Goal: Task Accomplishment & Management: Use online tool/utility

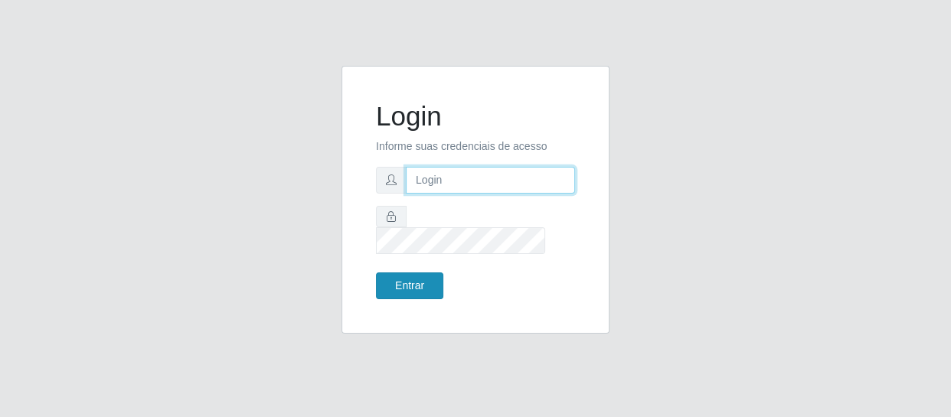
type input "[EMAIL_ADDRESS][DOMAIN_NAME]"
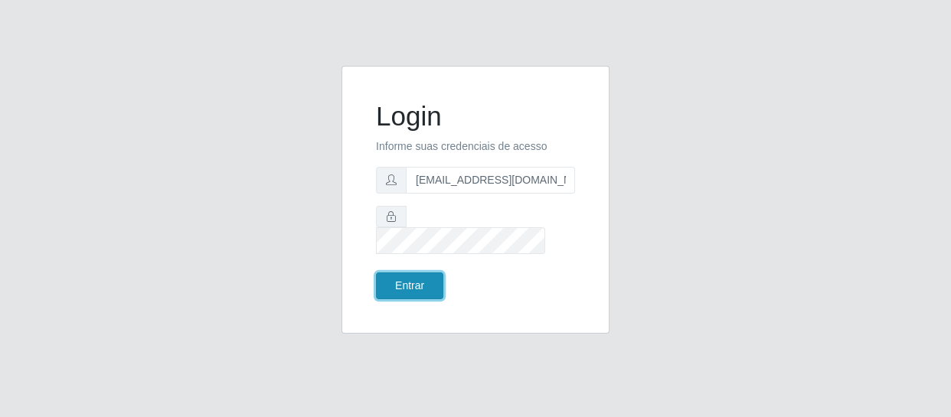
click at [417, 273] on button "Entrar" at bounding box center [409, 286] width 67 height 27
click at [414, 277] on button "Entrar" at bounding box center [409, 286] width 67 height 27
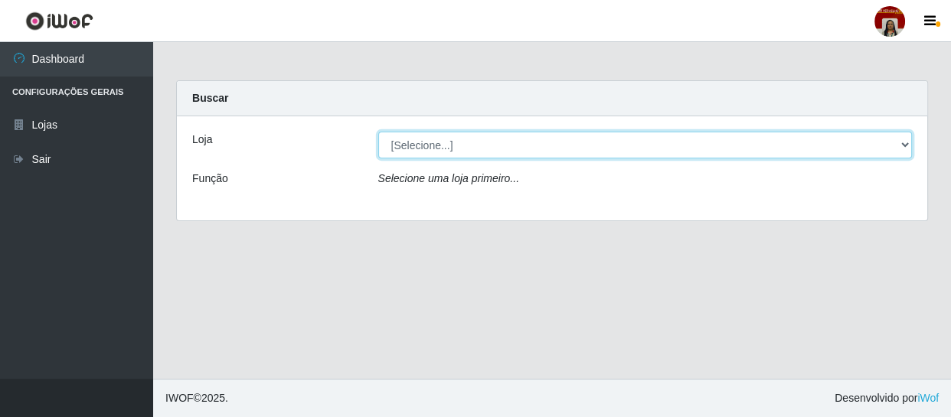
drag, startPoint x: 458, startPoint y: 137, endPoint x: 462, endPoint y: 145, distance: 8.6
click at [462, 145] on select "[Selecione...] Mar Vermelho - Loja 04" at bounding box center [645, 145] width 534 height 27
select select "251"
click at [378, 132] on select "[Selecione...] Mar Vermelho - Loja 04" at bounding box center [645, 145] width 534 height 27
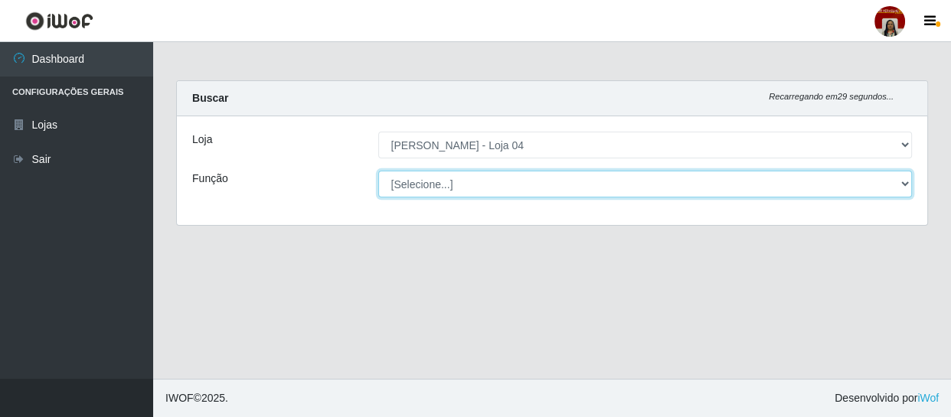
click at [460, 183] on select "[Selecione...] ASG ASG + ASG ++ Auxiliar de Depósito Auxiliar de Depósito + Aux…" at bounding box center [645, 184] width 534 height 27
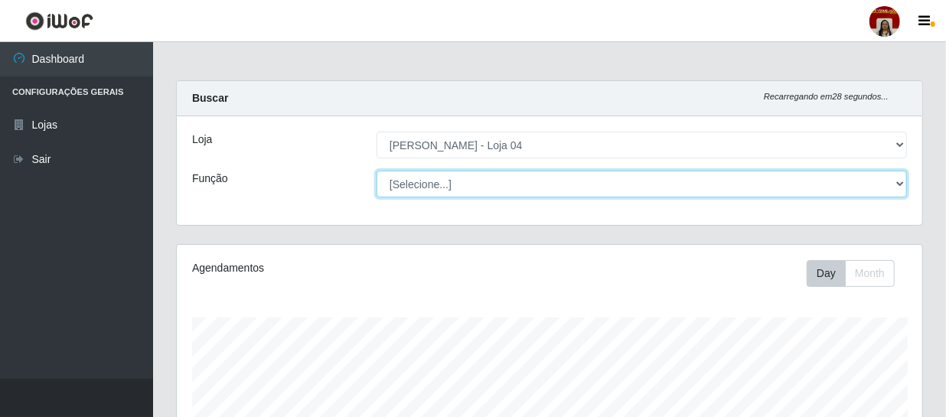
scroll to position [318, 746]
click at [377, 171] on select "[Selecione...] ASG ASG + ASG ++ Auxiliar de Depósito Auxiliar de Depósito + Aux…" at bounding box center [642, 184] width 531 height 27
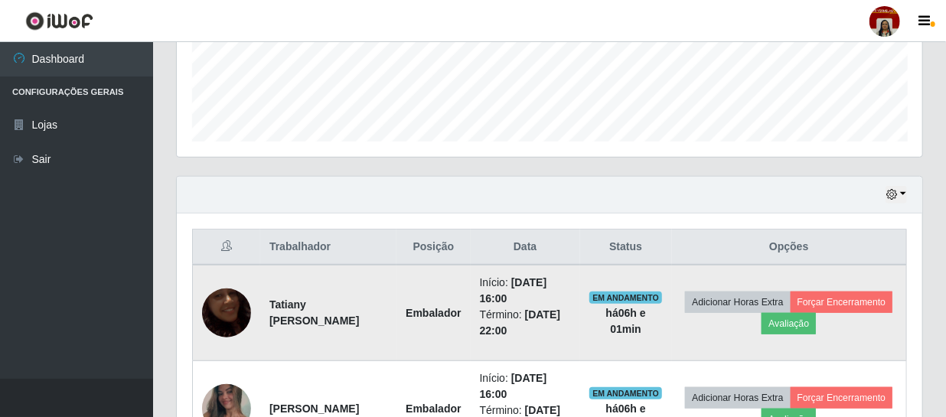
scroll to position [396, 0]
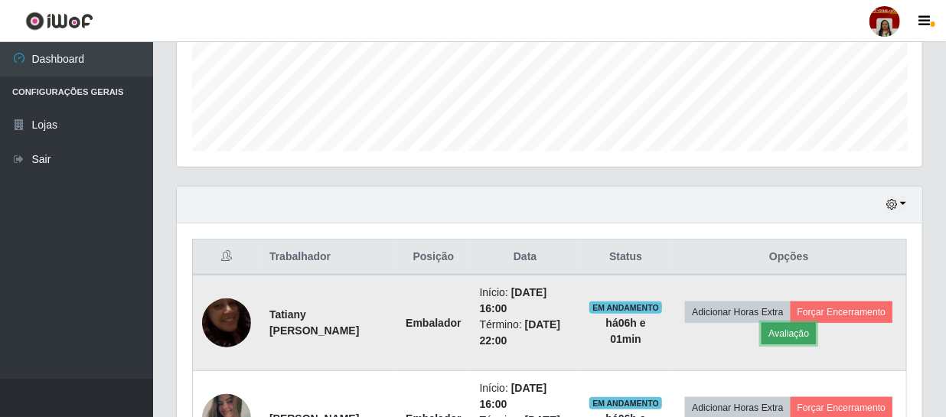
click at [816, 337] on button "Avaliação" at bounding box center [789, 333] width 54 height 21
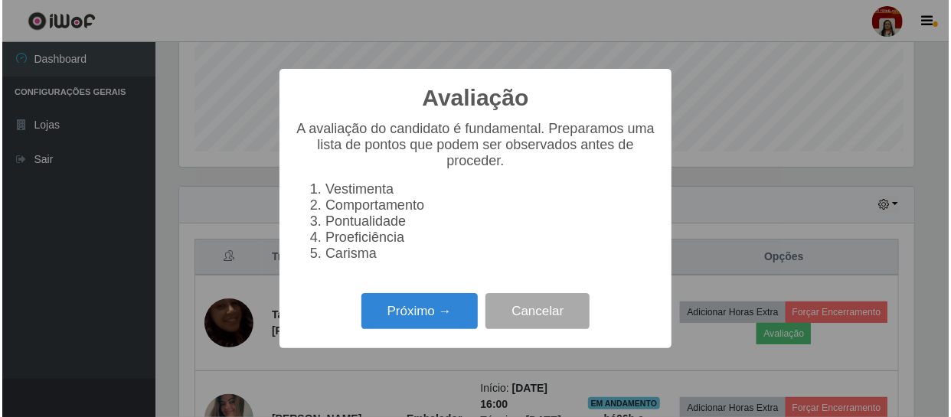
scroll to position [318, 739]
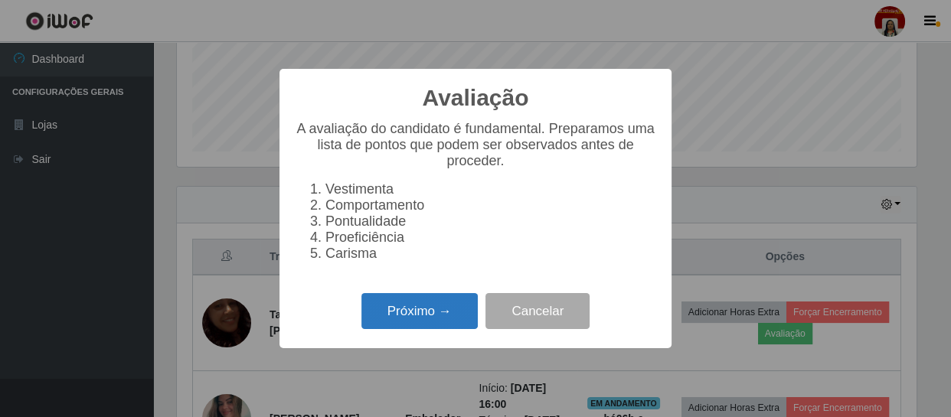
click at [454, 329] on button "Próximo →" at bounding box center [419, 311] width 116 height 36
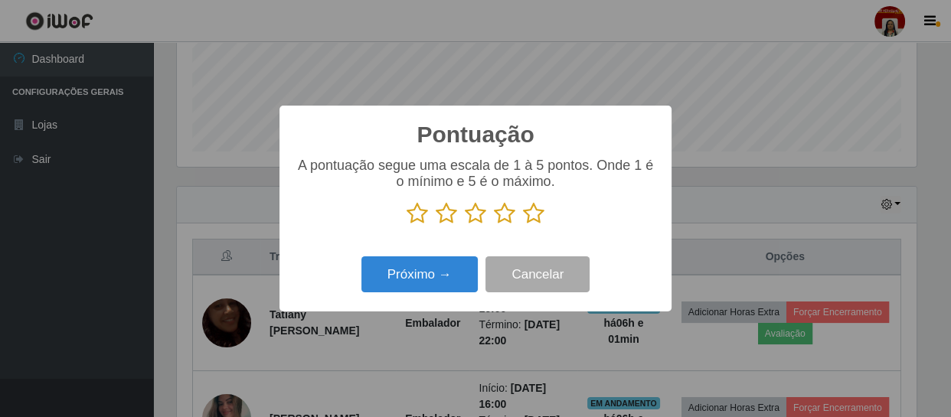
click at [532, 210] on icon at bounding box center [533, 213] width 21 height 23
click at [523, 225] on input "radio" at bounding box center [523, 225] width 0 height 0
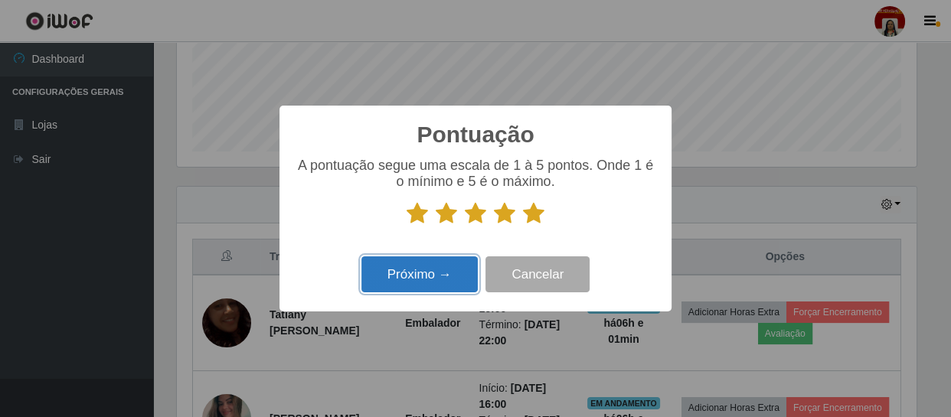
click at [429, 271] on button "Próximo →" at bounding box center [419, 275] width 116 height 36
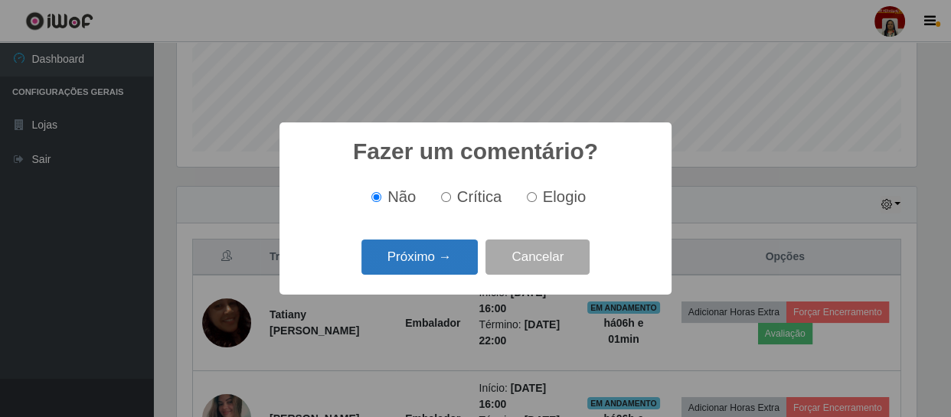
click at [436, 263] on button "Próximo →" at bounding box center [419, 258] width 116 height 36
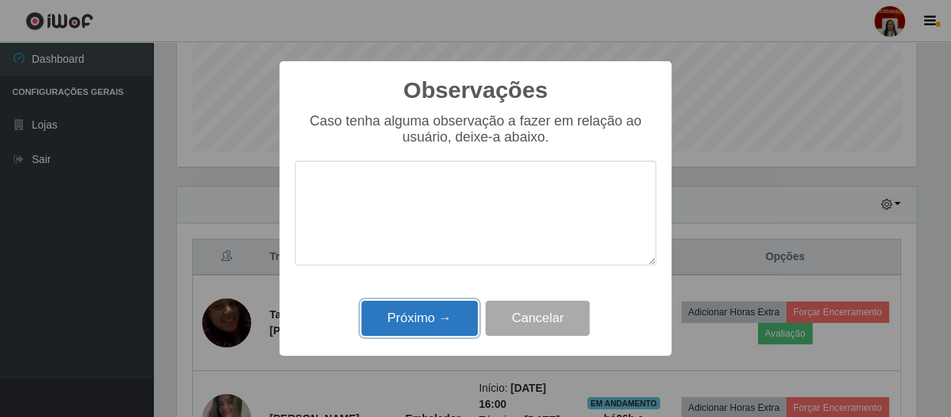
click at [435, 322] on button "Próximo →" at bounding box center [419, 319] width 116 height 36
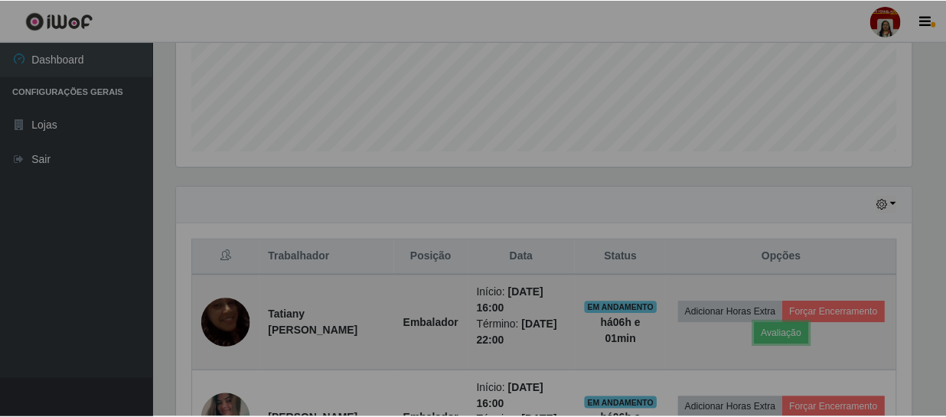
scroll to position [318, 746]
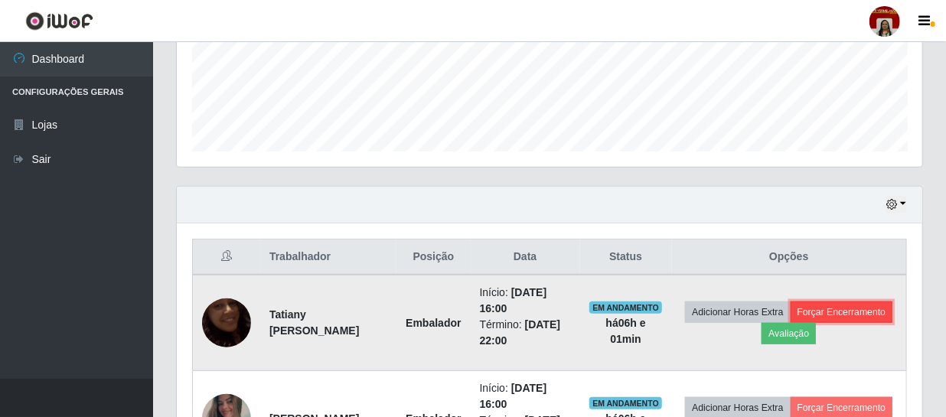
click at [791, 323] on button "Forçar Encerramento" at bounding box center [842, 312] width 103 height 21
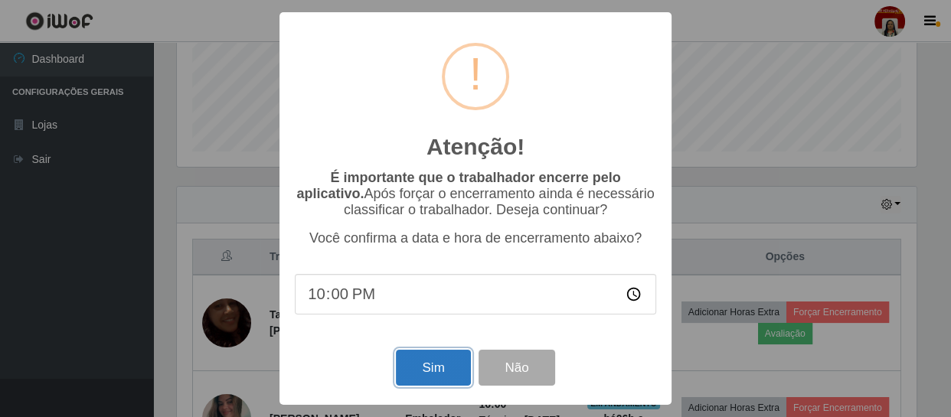
click at [447, 362] on button "Sim" at bounding box center [433, 368] width 74 height 36
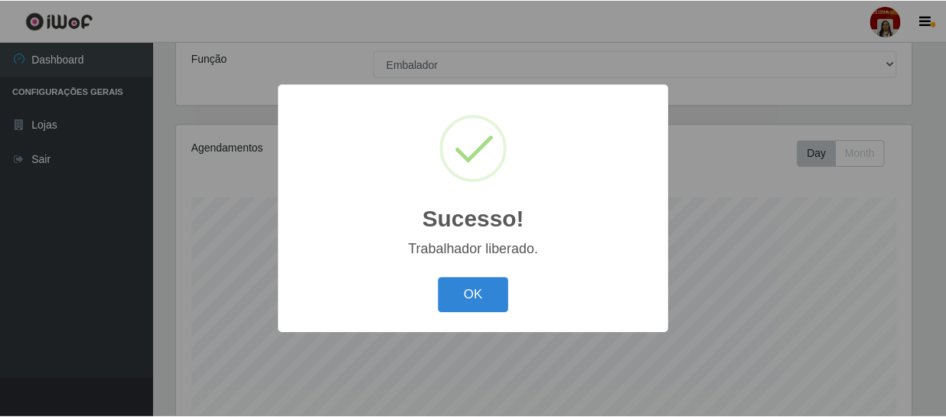
scroll to position [119, 0]
click at [485, 270] on div "Sucesso! × Trabalhador liberado. OK Cancel" at bounding box center [475, 208] width 392 height 248
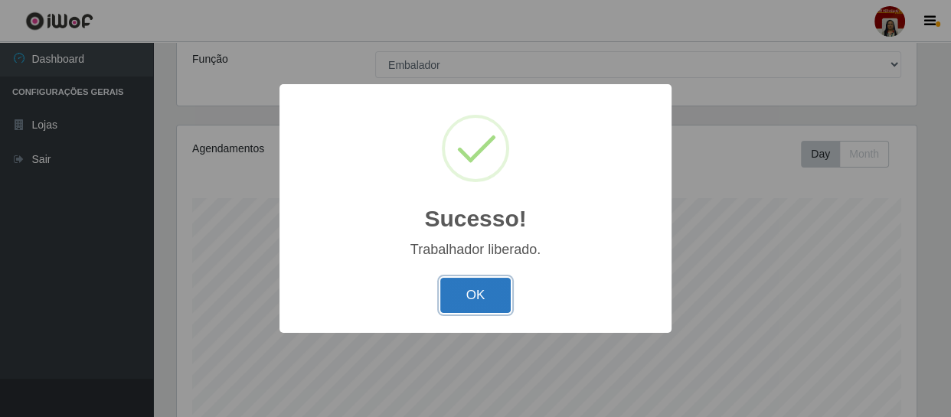
click at [459, 281] on button "OK" at bounding box center [475, 296] width 71 height 36
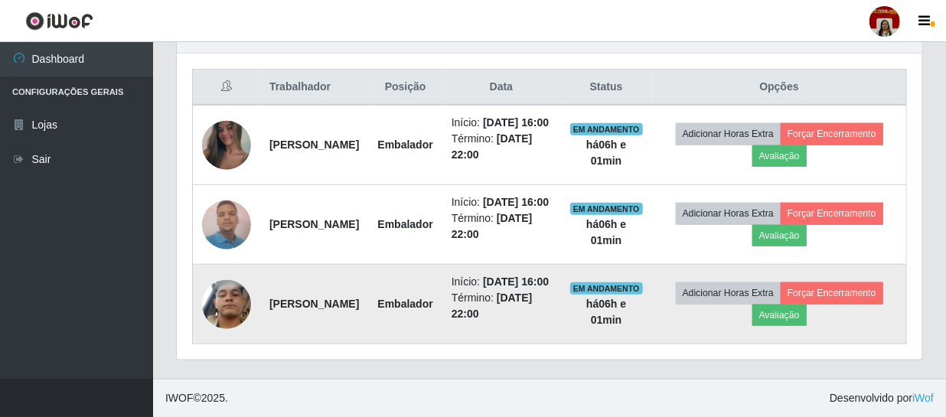
scroll to position [613, 0]
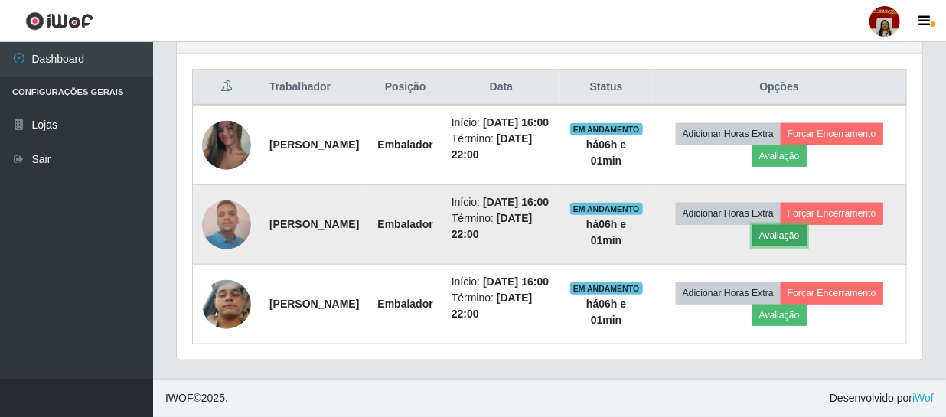
click at [807, 225] on button "Avaliação" at bounding box center [780, 235] width 54 height 21
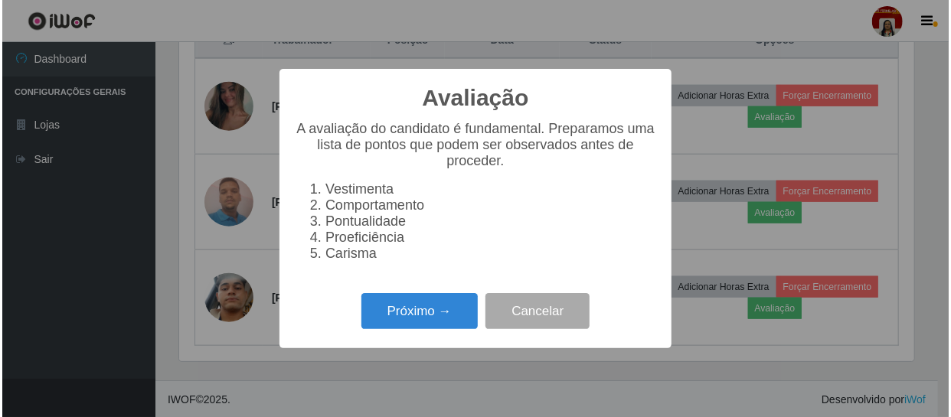
scroll to position [318, 739]
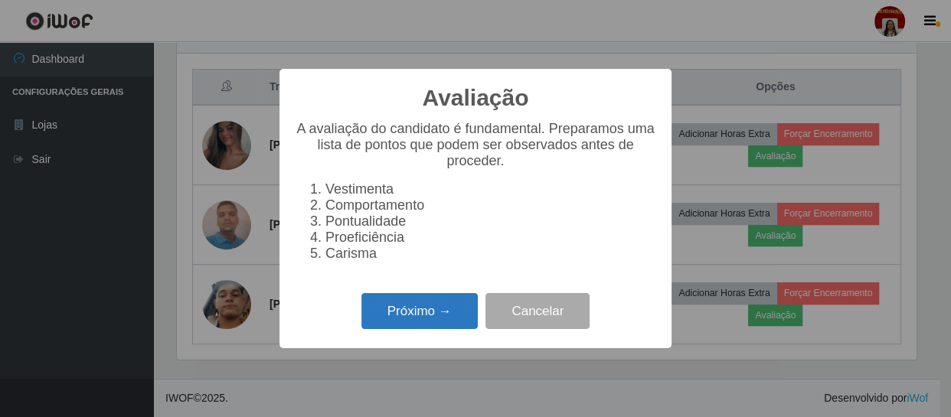
click at [424, 316] on button "Próximo →" at bounding box center [419, 311] width 116 height 36
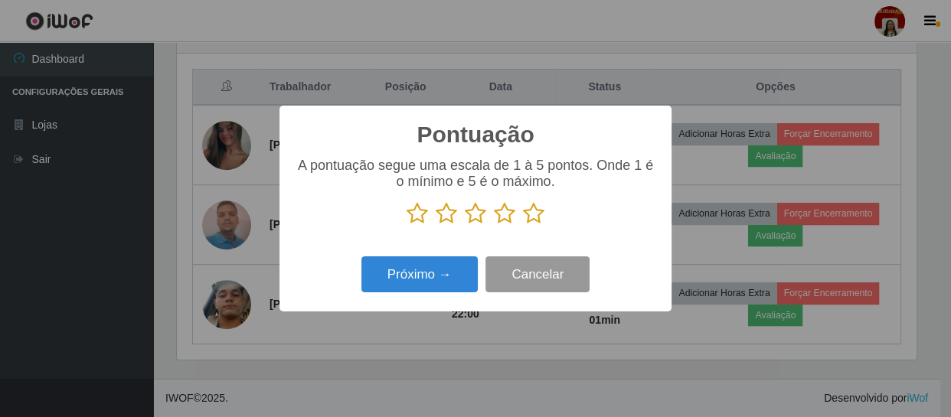
scroll to position [765357, 764934]
click at [538, 207] on icon at bounding box center [533, 213] width 21 height 23
click at [523, 225] on input "radio" at bounding box center [523, 225] width 0 height 0
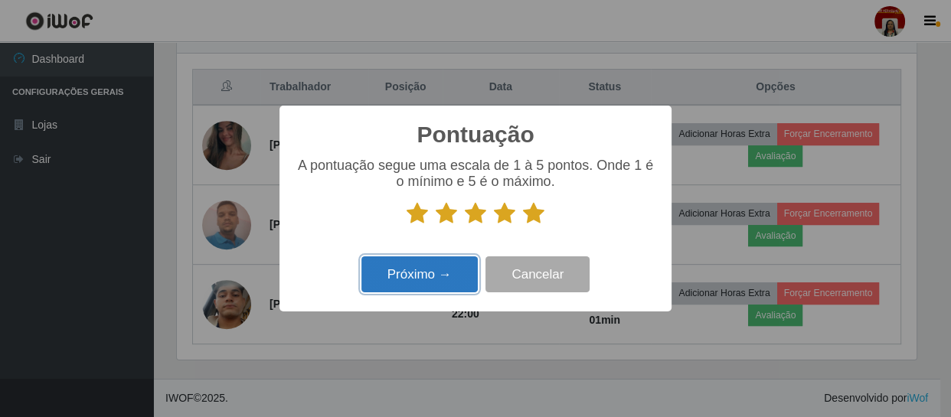
click at [430, 273] on button "Próximo →" at bounding box center [419, 275] width 116 height 36
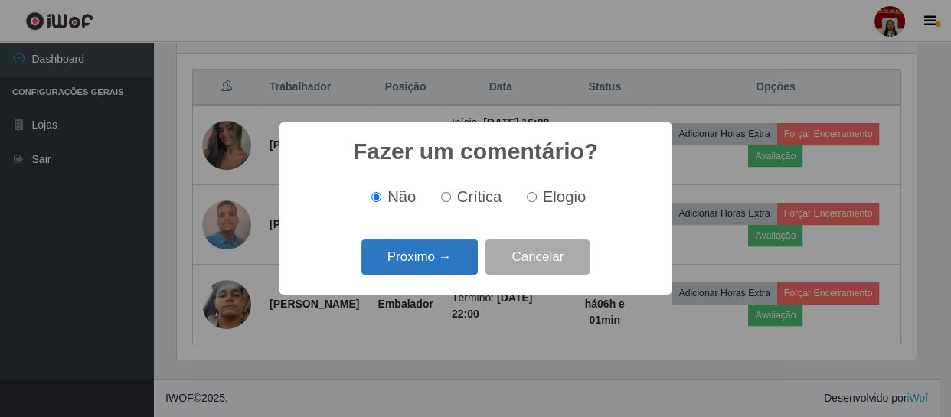
click at [404, 254] on button "Próximo →" at bounding box center [419, 258] width 116 height 36
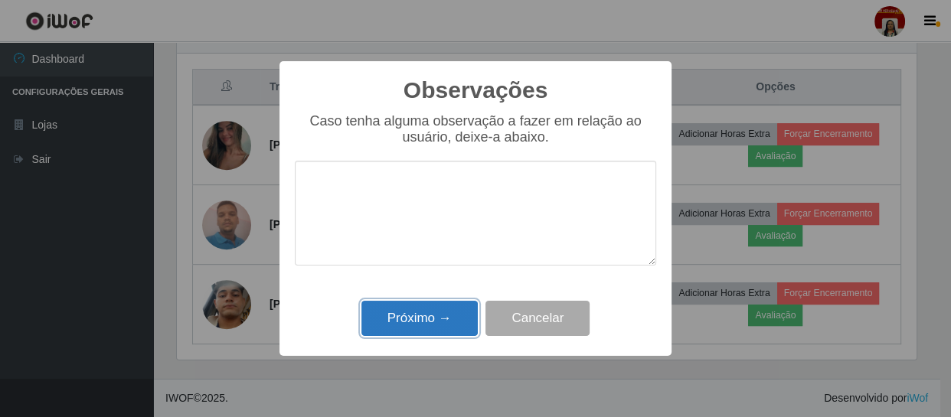
click at [421, 309] on button "Próximo →" at bounding box center [419, 319] width 116 height 36
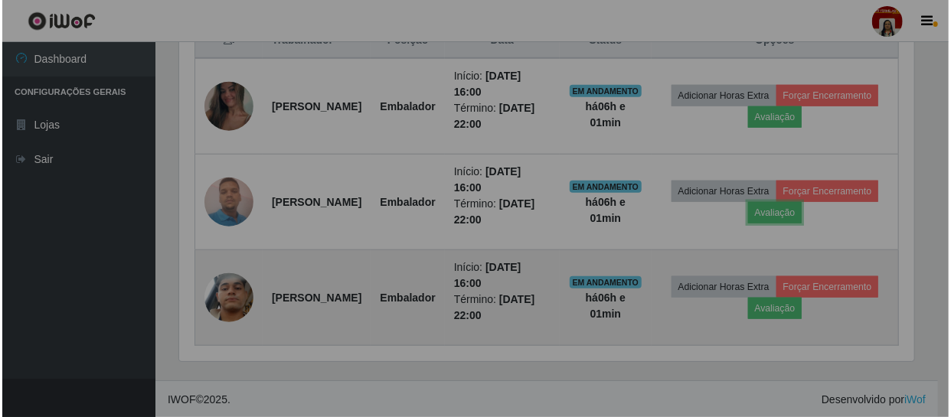
scroll to position [318, 746]
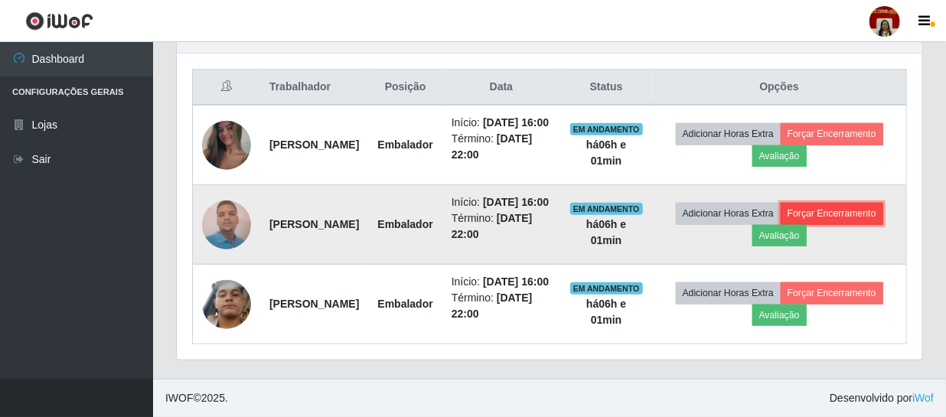
click at [781, 212] on button "Forçar Encerramento" at bounding box center [832, 213] width 103 height 21
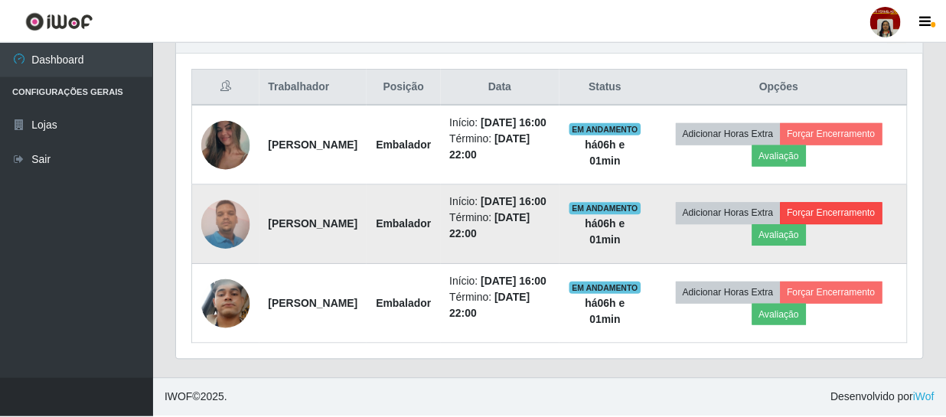
scroll to position [318, 739]
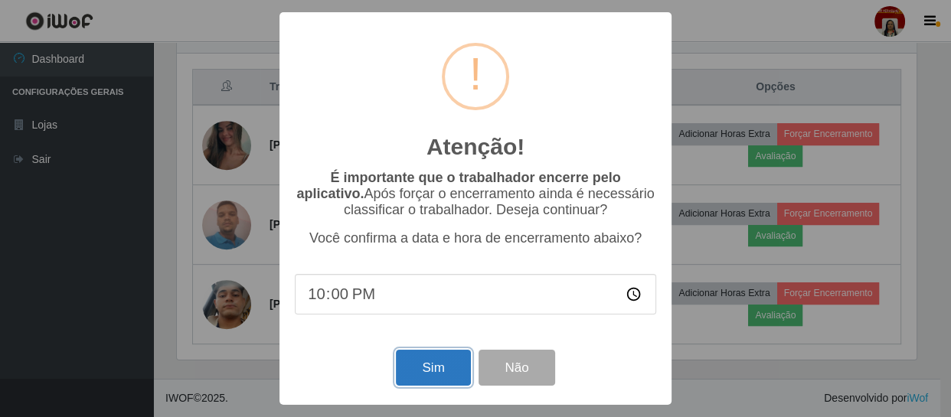
click at [421, 372] on button "Sim" at bounding box center [433, 368] width 74 height 36
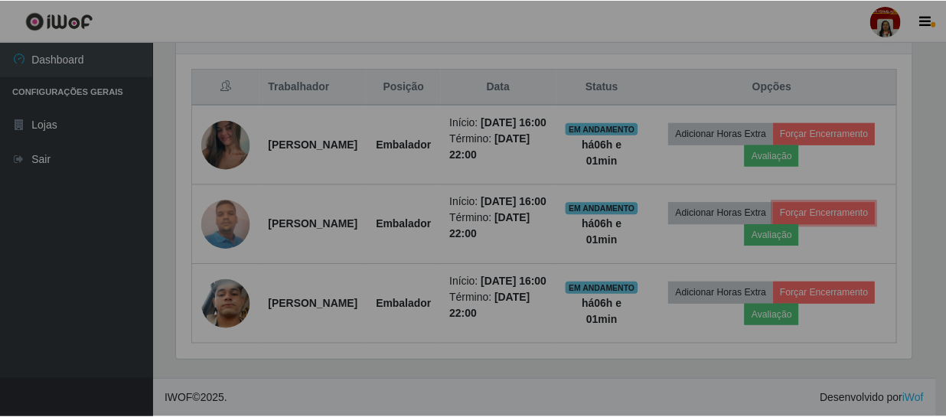
scroll to position [0, 0]
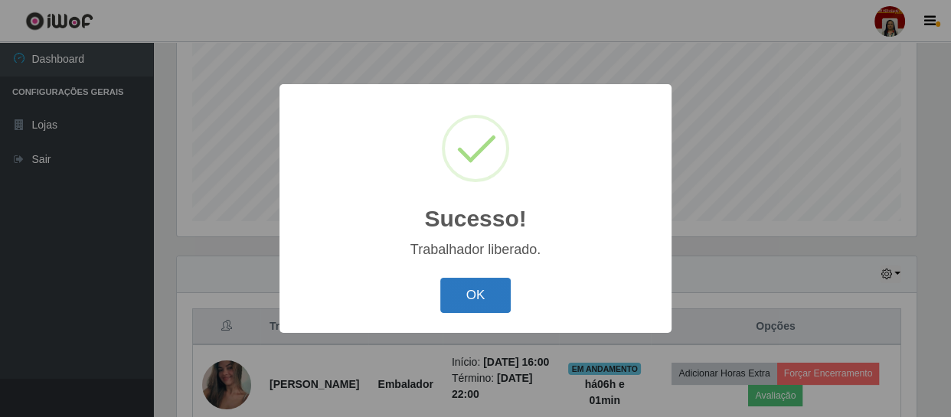
click at [485, 286] on button "OK" at bounding box center [475, 296] width 71 height 36
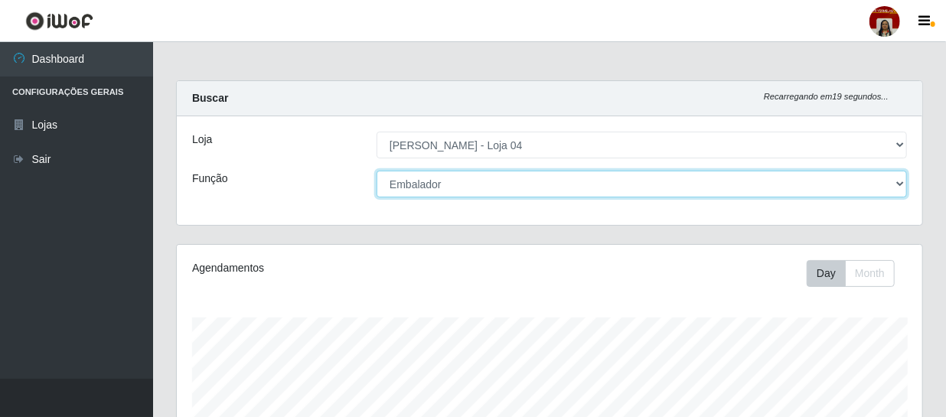
click at [506, 188] on select "[Selecione...] ASG ASG + ASG ++ Auxiliar de Depósito Auxiliar de Depósito + Aux…" at bounding box center [642, 184] width 531 height 27
click at [377, 171] on select "[Selecione...] ASG ASG + ASG ++ Auxiliar de Depósito Auxiliar de Depósito + Aux…" at bounding box center [642, 184] width 531 height 27
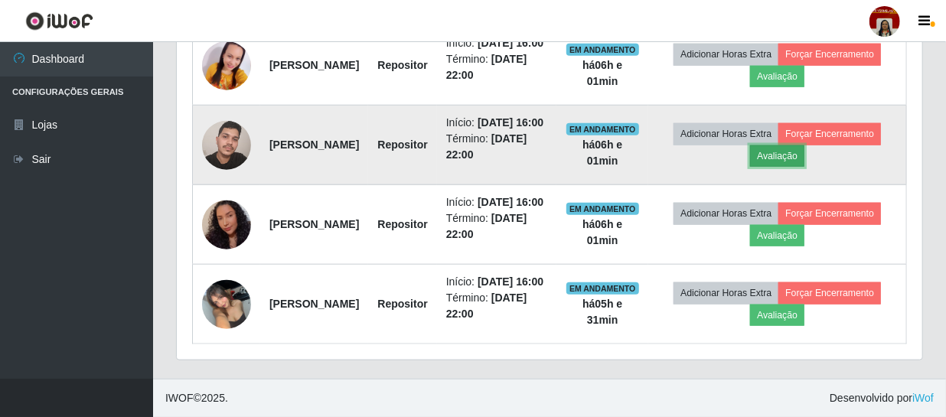
click at [805, 151] on button "Avaliação" at bounding box center [777, 155] width 54 height 21
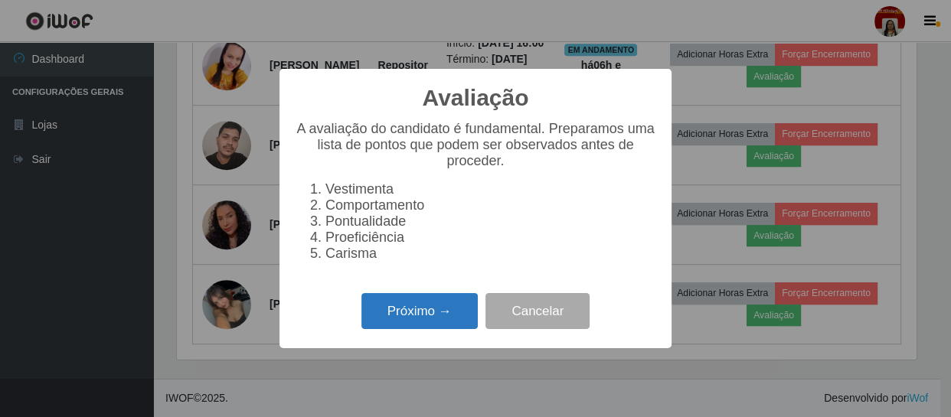
click at [424, 312] on button "Próximo →" at bounding box center [419, 311] width 116 height 36
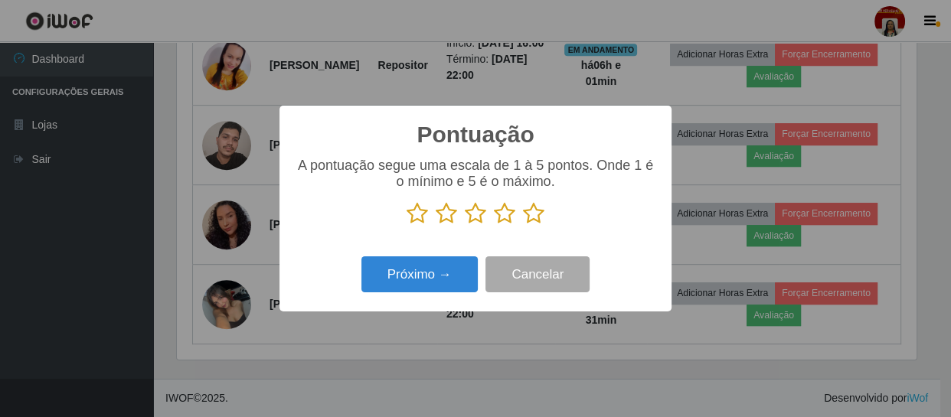
click at [535, 214] on icon at bounding box center [533, 213] width 21 height 23
click at [523, 225] on input "radio" at bounding box center [523, 225] width 0 height 0
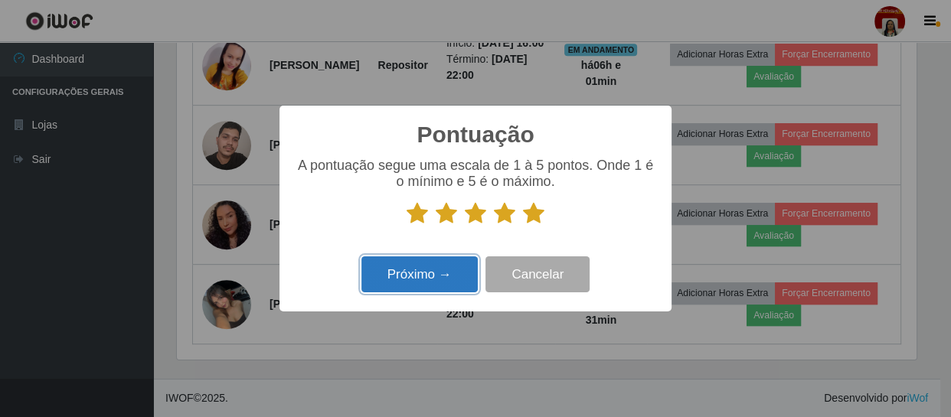
click at [396, 277] on button "Próximo →" at bounding box center [419, 275] width 116 height 36
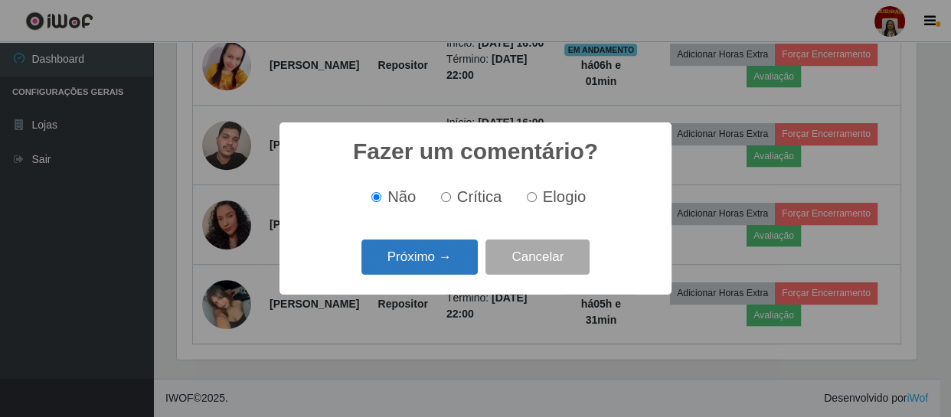
click at [438, 259] on button "Próximo →" at bounding box center [419, 258] width 116 height 36
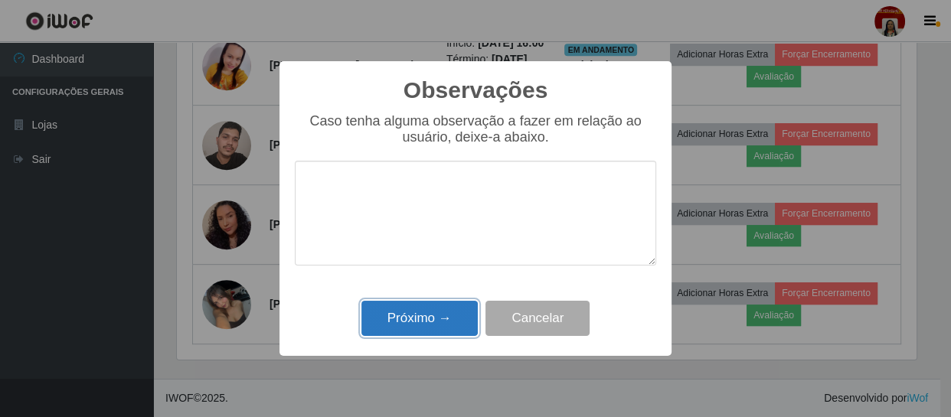
click at [436, 307] on button "Próximo →" at bounding box center [419, 319] width 116 height 36
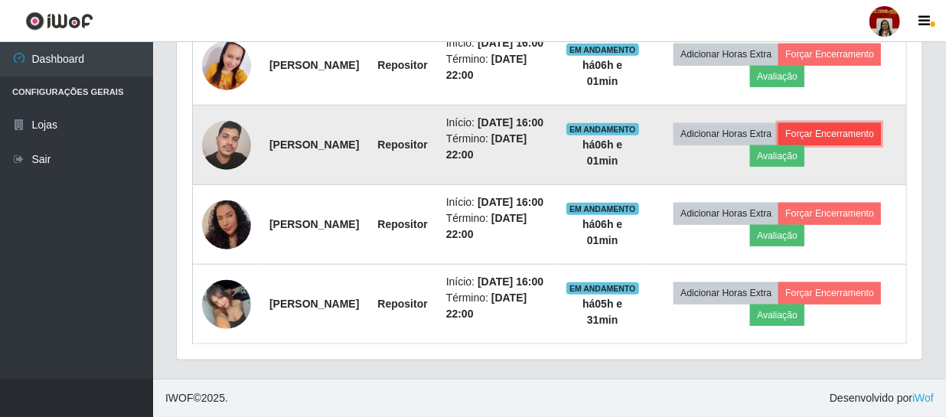
click at [779, 145] on button "Forçar Encerramento" at bounding box center [830, 133] width 103 height 21
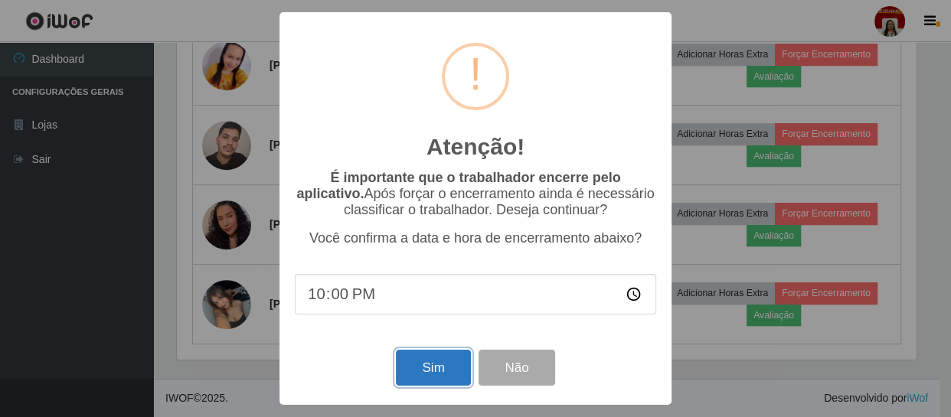
click at [424, 377] on button "Sim" at bounding box center [433, 368] width 74 height 36
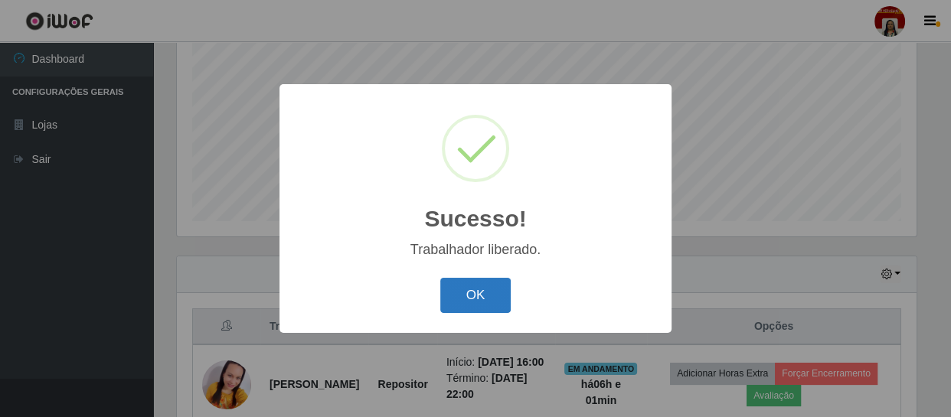
click at [484, 291] on button "OK" at bounding box center [475, 296] width 71 height 36
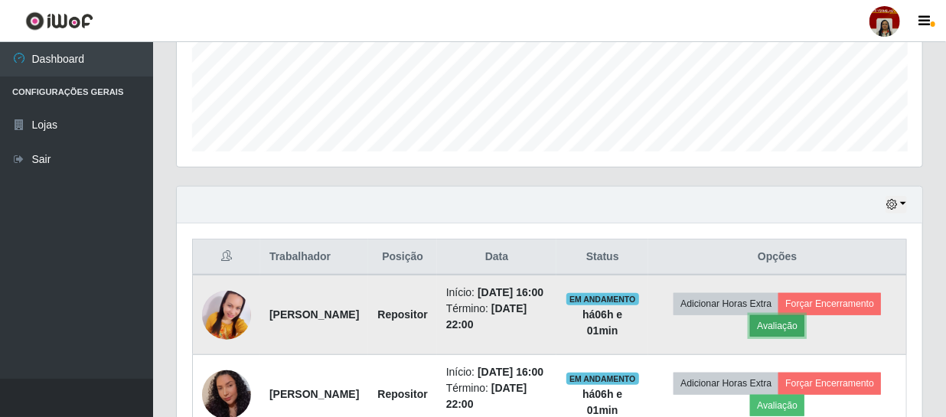
click at [805, 335] on button "Avaliação" at bounding box center [777, 325] width 54 height 21
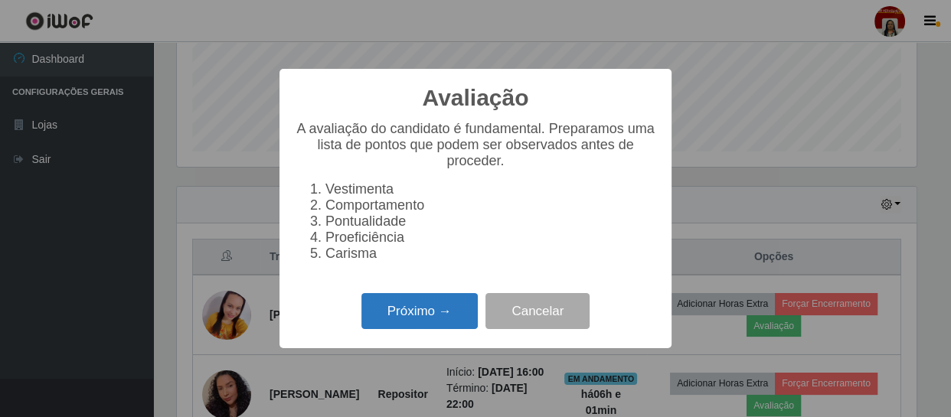
click at [413, 316] on button "Próximo →" at bounding box center [419, 311] width 116 height 36
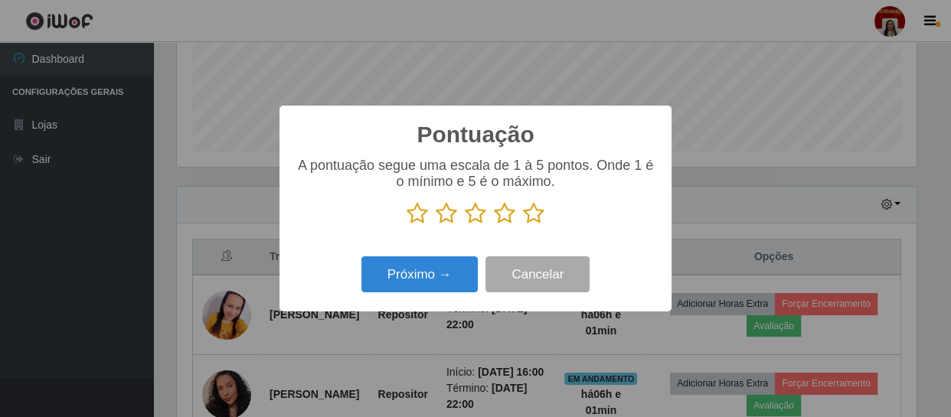
click at [524, 224] on icon at bounding box center [533, 213] width 21 height 23
click at [523, 225] on input "radio" at bounding box center [523, 225] width 0 height 0
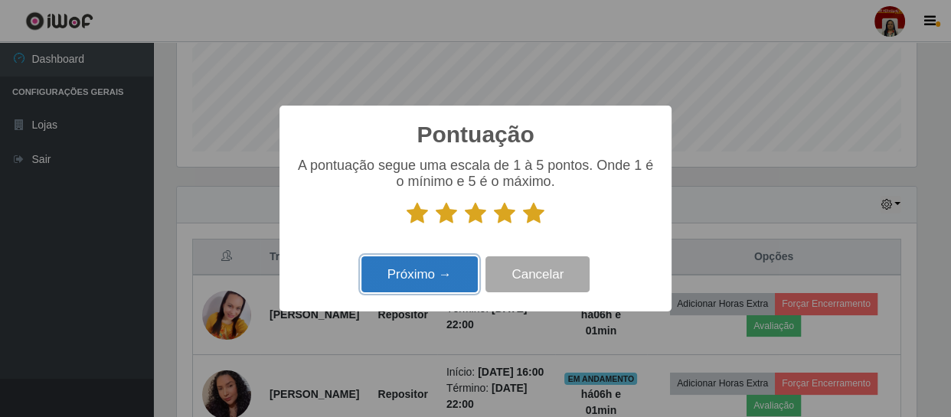
click at [439, 283] on button "Próximo →" at bounding box center [419, 275] width 116 height 36
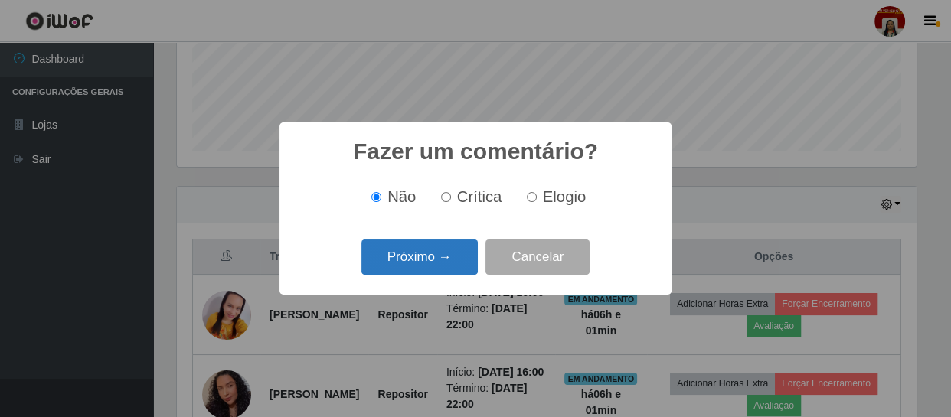
click at [417, 265] on button "Próximo →" at bounding box center [419, 258] width 116 height 36
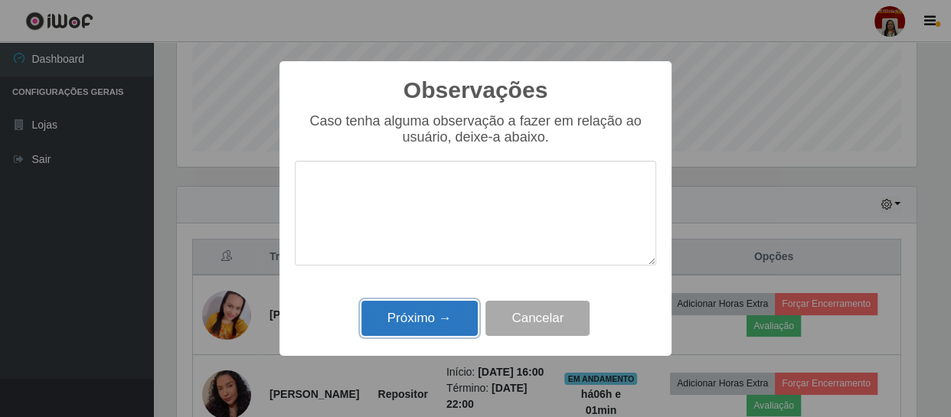
click at [429, 309] on button "Próximo →" at bounding box center [419, 319] width 116 height 36
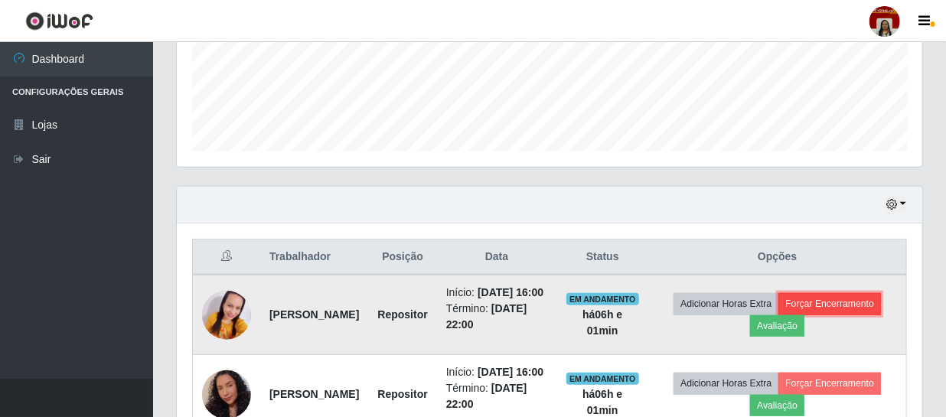
click at [779, 315] on button "Forçar Encerramento" at bounding box center [830, 303] width 103 height 21
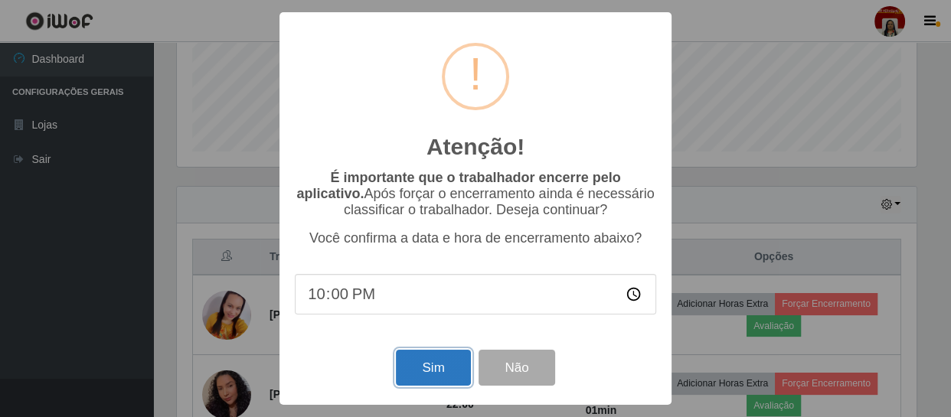
click at [450, 364] on button "Sim" at bounding box center [433, 368] width 74 height 36
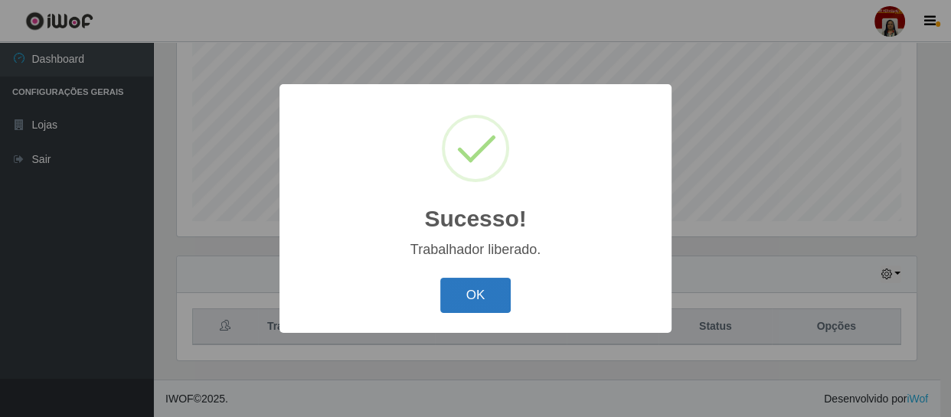
click at [476, 303] on button "OK" at bounding box center [475, 296] width 71 height 36
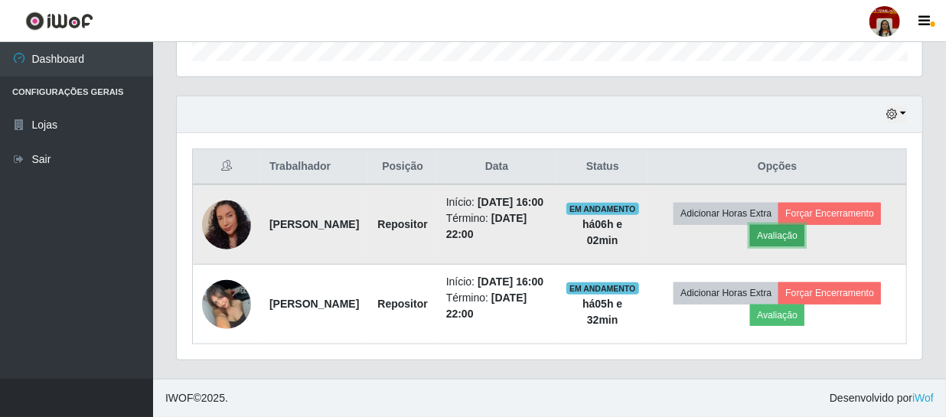
click at [805, 225] on button "Avaliação" at bounding box center [777, 235] width 54 height 21
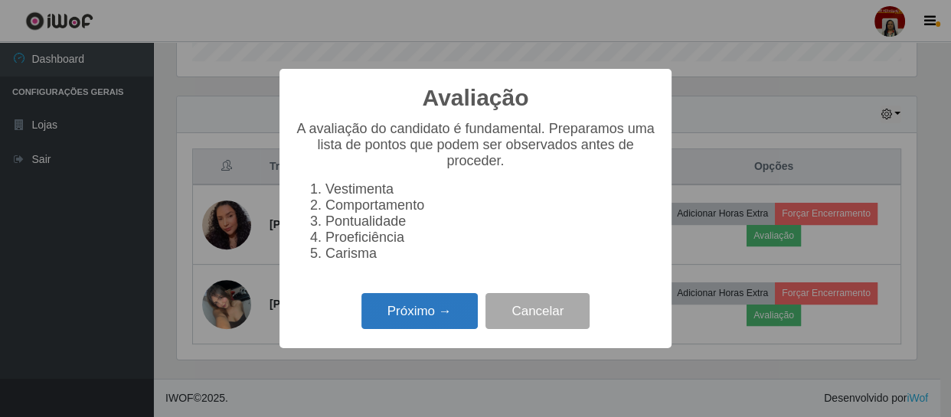
click at [425, 322] on button "Próximo →" at bounding box center [419, 311] width 116 height 36
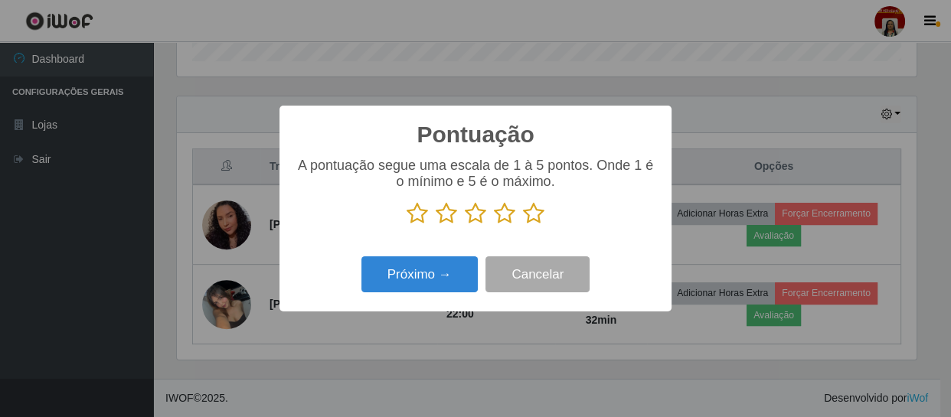
click at [534, 216] on icon at bounding box center [533, 213] width 21 height 23
click at [523, 225] on input "radio" at bounding box center [523, 225] width 0 height 0
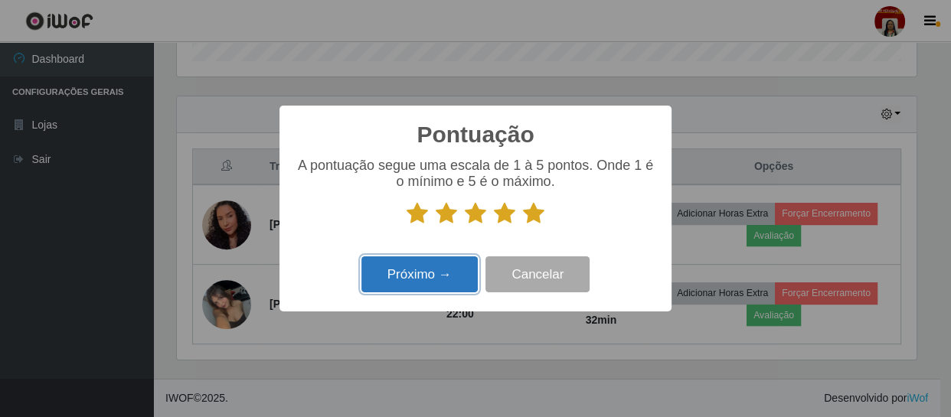
click at [407, 269] on button "Próximo →" at bounding box center [419, 275] width 116 height 36
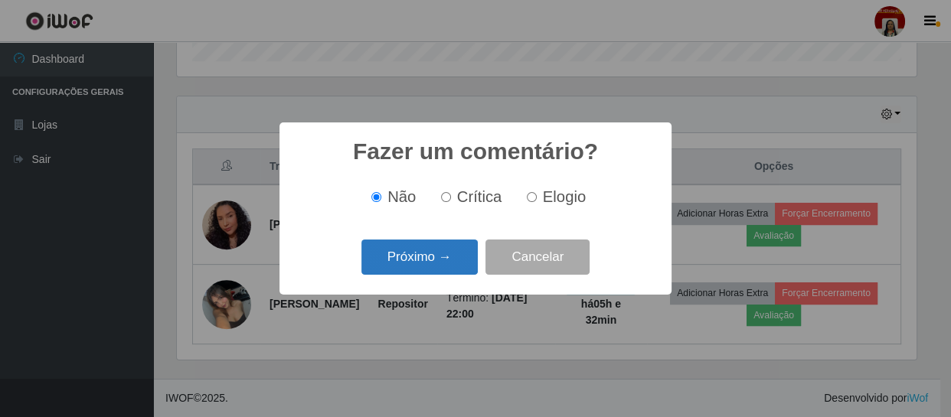
click at [407, 268] on button "Próximo →" at bounding box center [419, 258] width 116 height 36
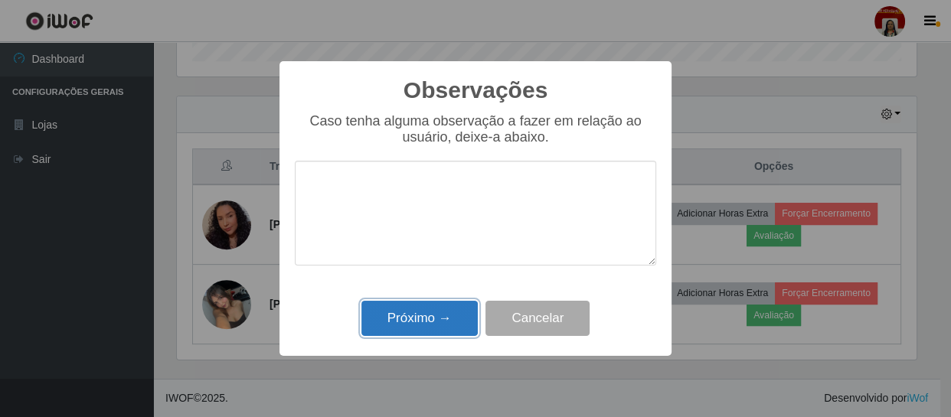
click at [423, 323] on button "Próximo →" at bounding box center [419, 319] width 116 height 36
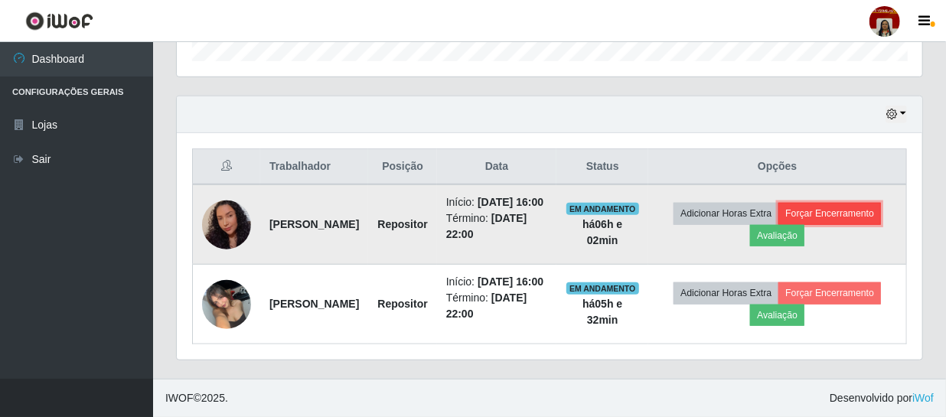
click at [779, 207] on button "Forçar Encerramento" at bounding box center [830, 213] width 103 height 21
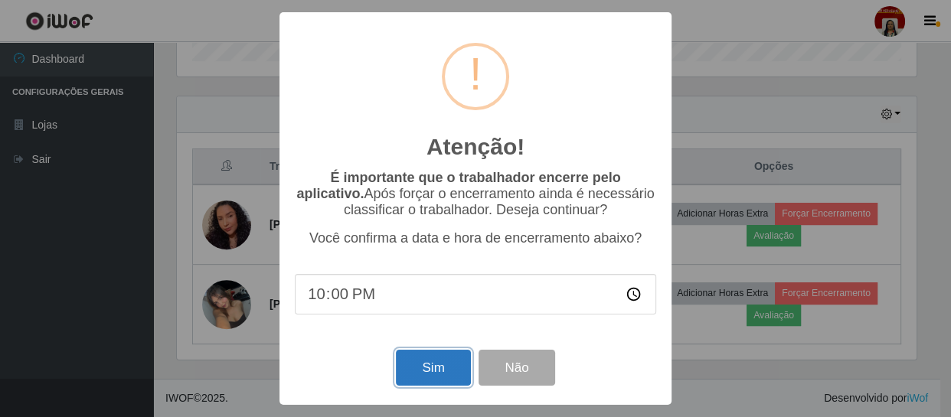
click at [428, 368] on button "Sim" at bounding box center [433, 368] width 74 height 36
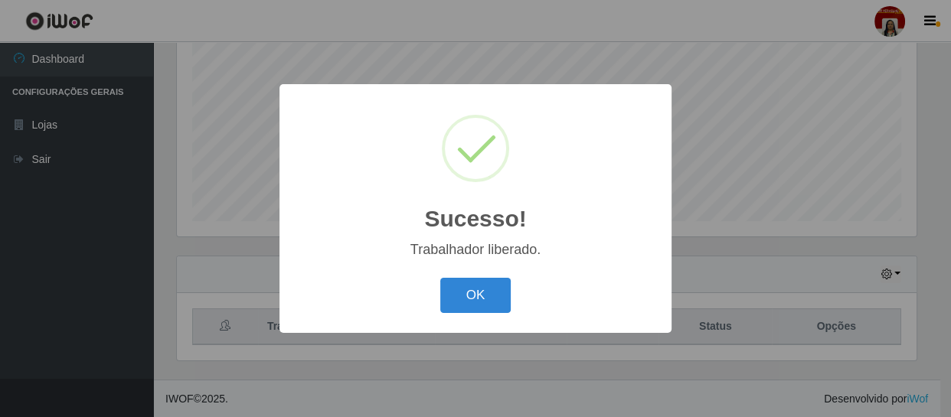
click at [243, 302] on div "Sucesso! × Trabalhador liberado. OK Cancel" at bounding box center [475, 208] width 951 height 417
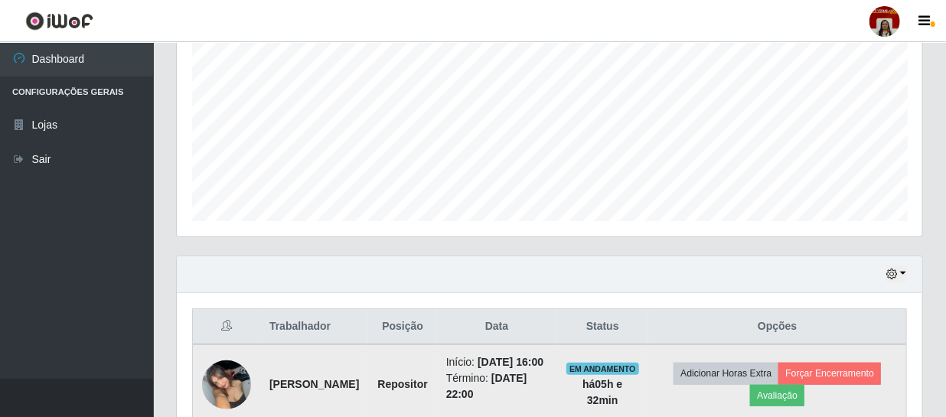
click at [237, 398] on img at bounding box center [226, 384] width 49 height 65
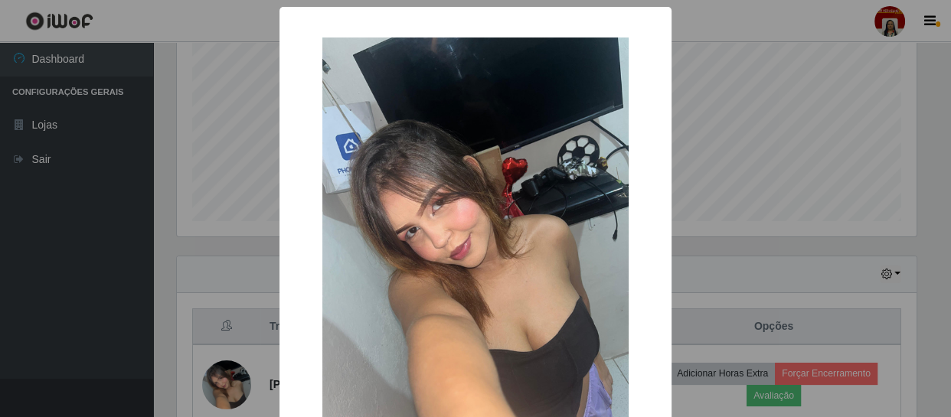
click at [87, 255] on div "× OK Cancel" at bounding box center [475, 208] width 951 height 417
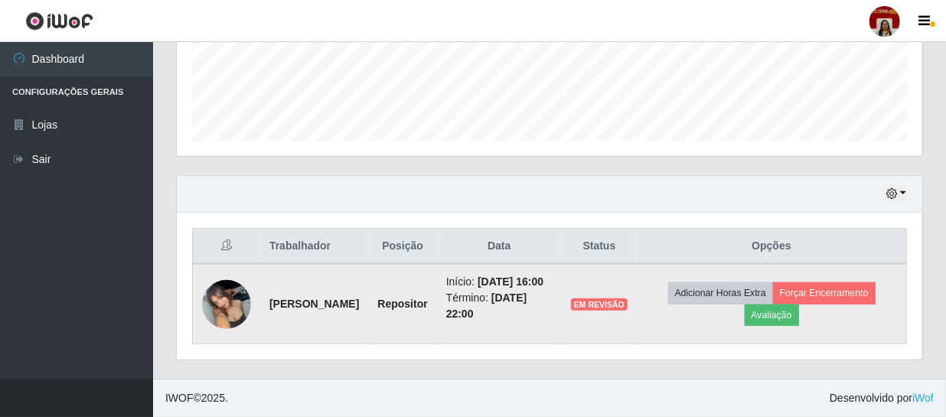
click at [230, 299] on img at bounding box center [226, 304] width 49 height 65
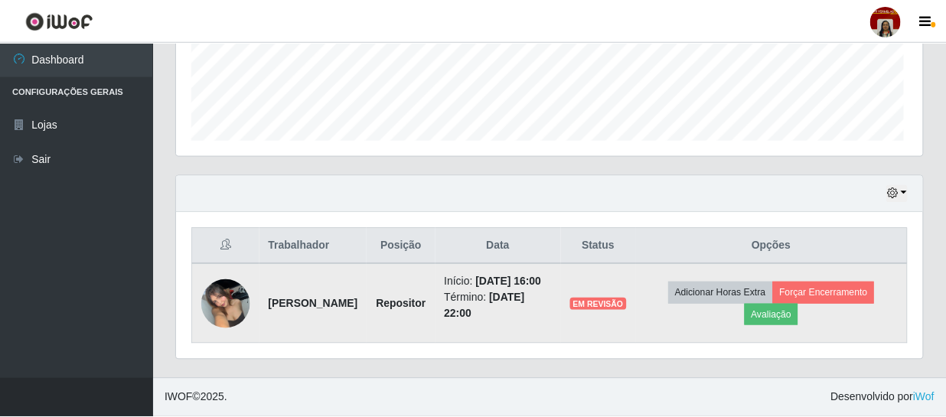
scroll to position [318, 739]
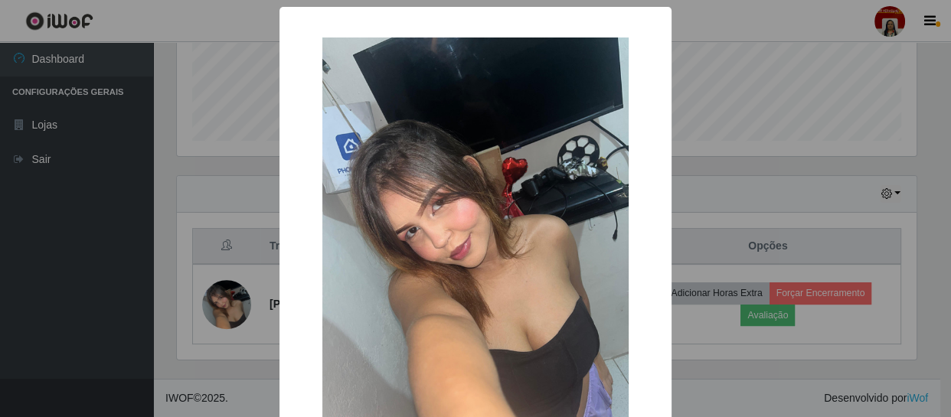
click at [115, 332] on div "× OK Cancel" at bounding box center [475, 208] width 951 height 417
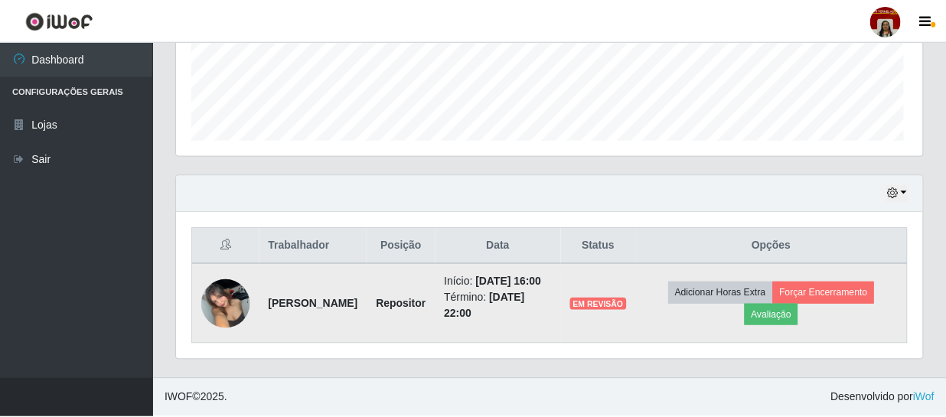
scroll to position [318, 746]
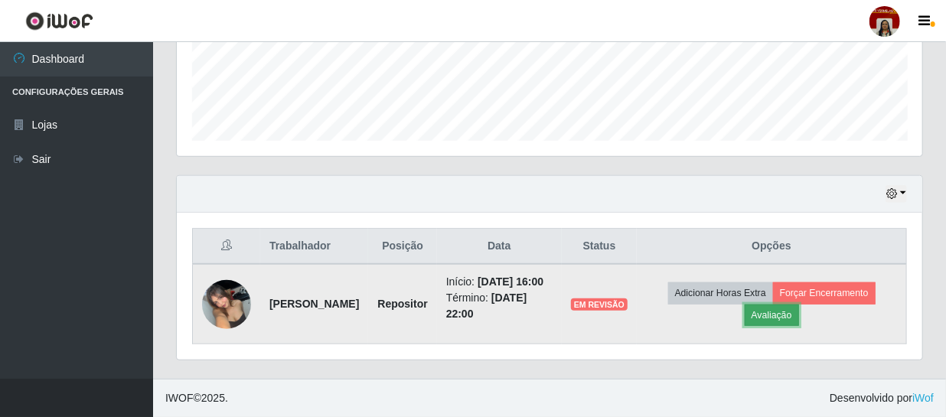
click at [794, 311] on button "Avaliação" at bounding box center [772, 315] width 54 height 21
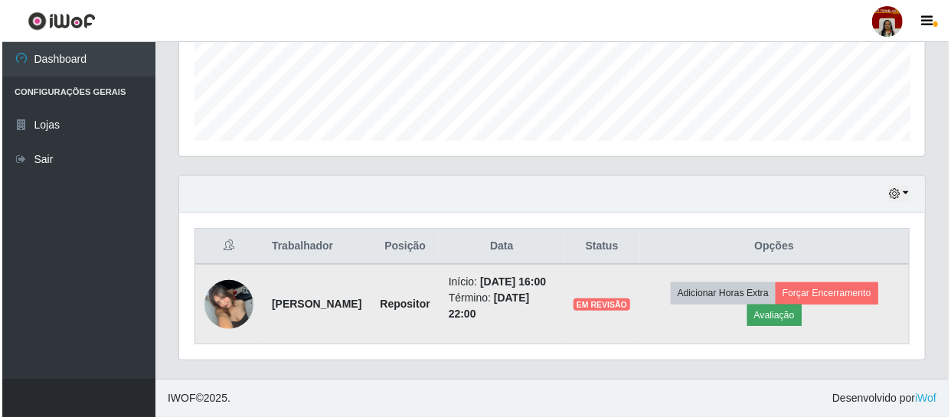
scroll to position [318, 739]
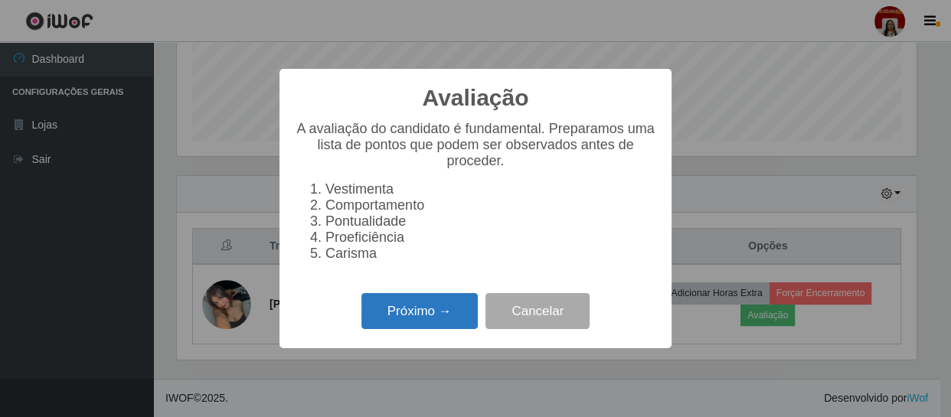
click at [424, 313] on button "Próximo →" at bounding box center [419, 311] width 116 height 36
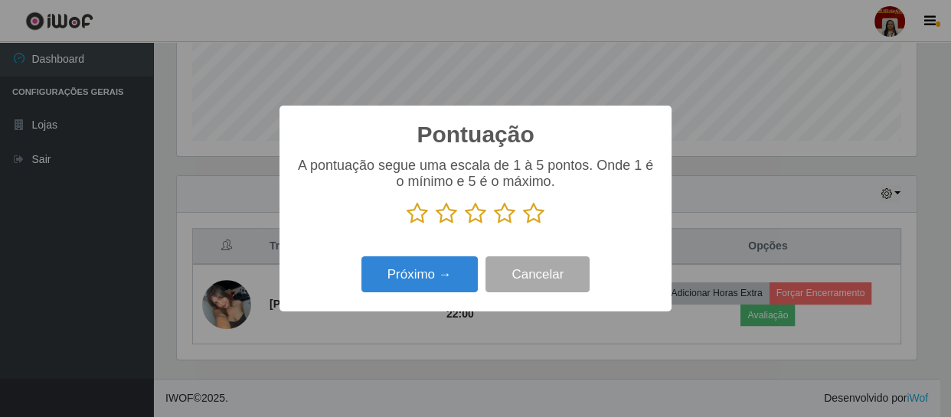
click at [541, 215] on icon at bounding box center [533, 213] width 21 height 23
click at [523, 225] on input "radio" at bounding box center [523, 225] width 0 height 0
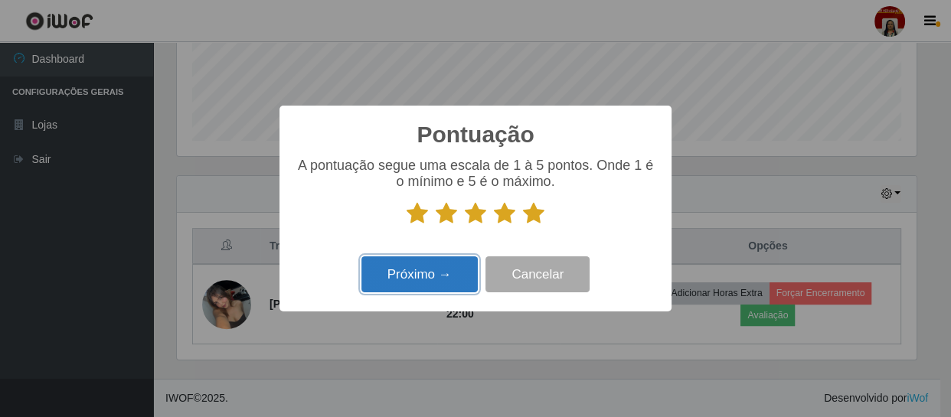
click at [467, 276] on button "Próximo →" at bounding box center [419, 275] width 116 height 36
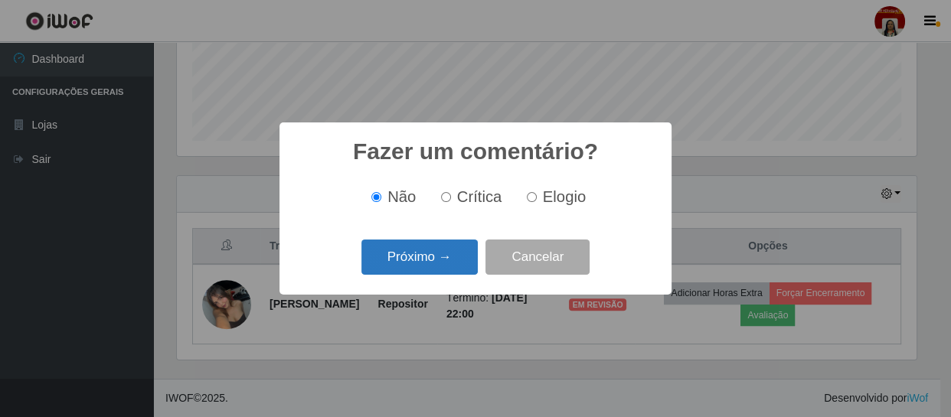
click at [443, 267] on button "Próximo →" at bounding box center [419, 258] width 116 height 36
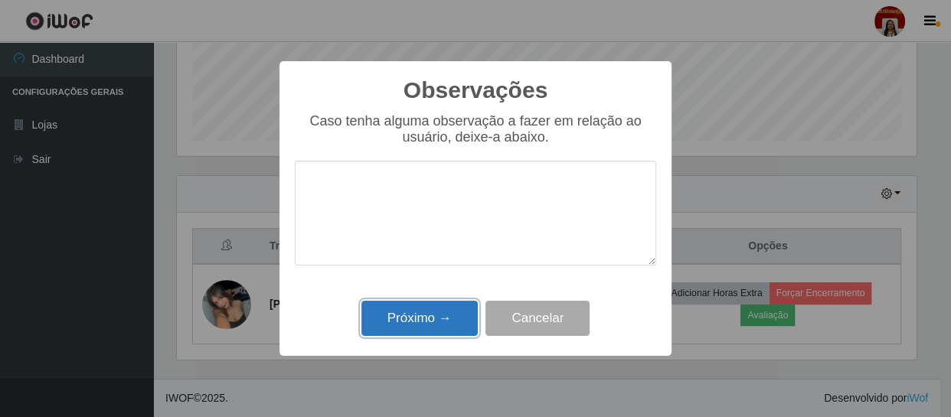
click at [440, 317] on button "Próximo →" at bounding box center [419, 319] width 116 height 36
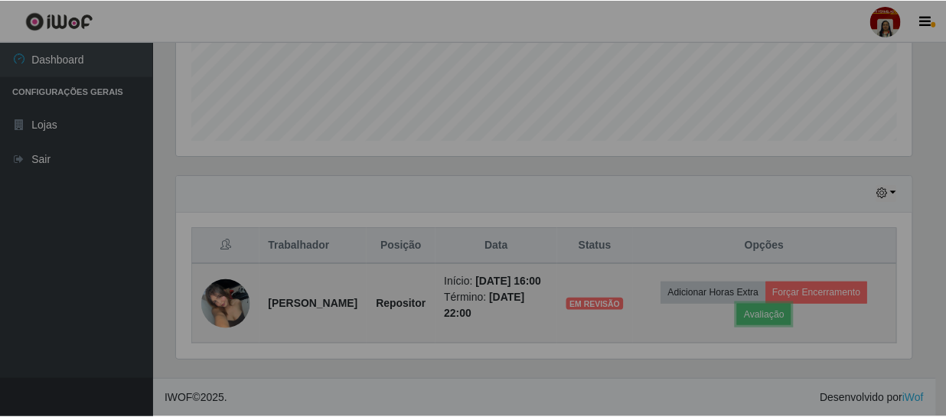
scroll to position [318, 746]
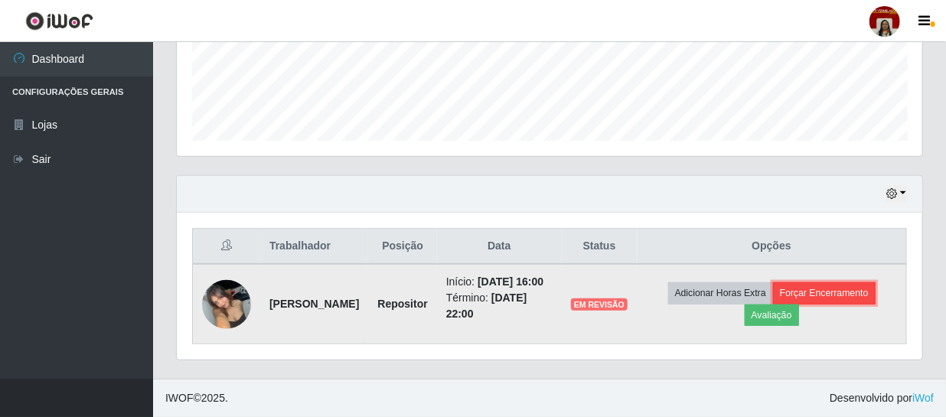
click at [858, 283] on button "Forçar Encerramento" at bounding box center [824, 293] width 103 height 21
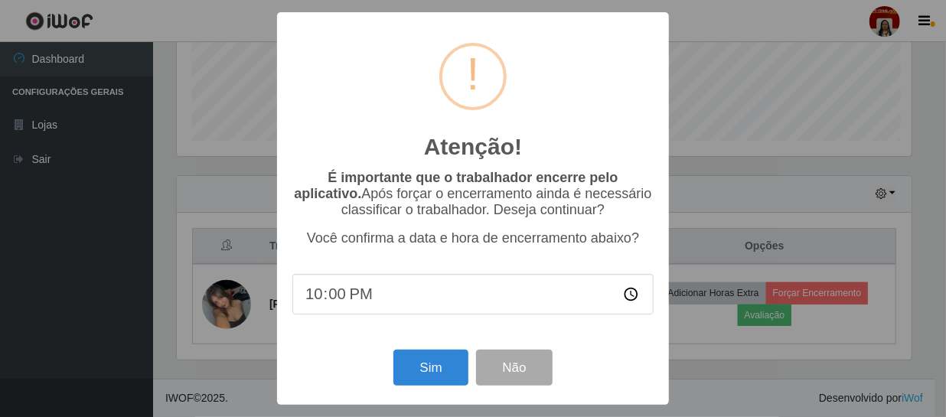
scroll to position [318, 739]
click at [446, 373] on button "Sim" at bounding box center [433, 368] width 74 height 36
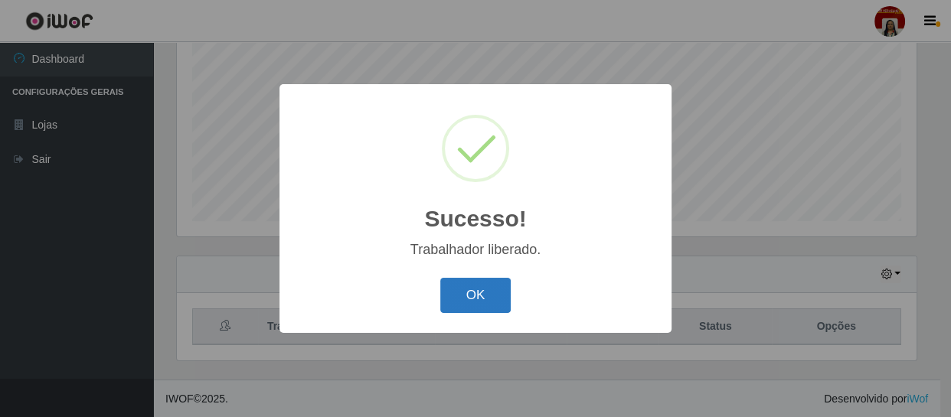
click at [452, 291] on button "OK" at bounding box center [475, 296] width 71 height 36
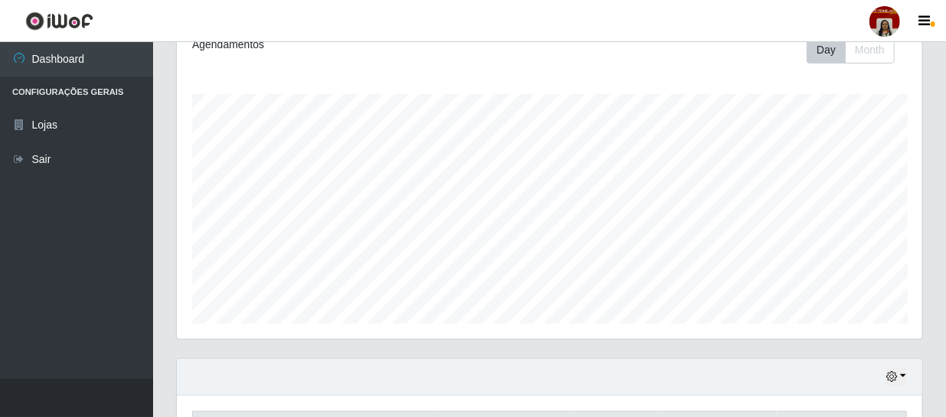
scroll to position [0, 0]
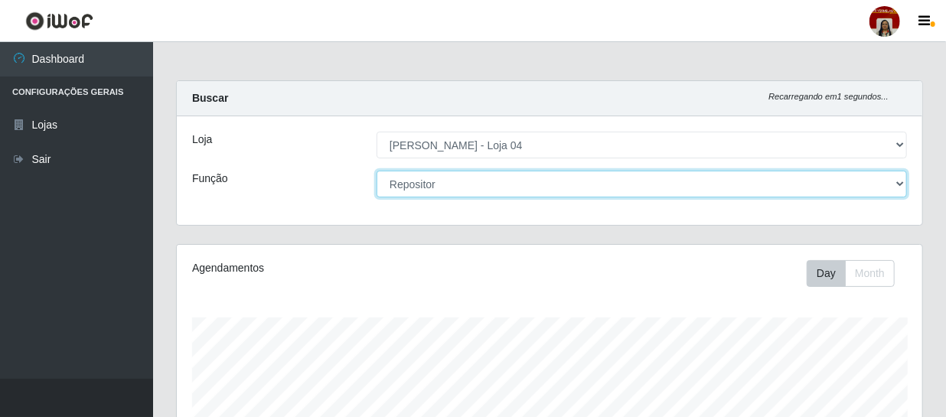
click at [486, 187] on select "[Selecione...] ASG ASG + ASG ++ Auxiliar de Depósito Auxiliar de Depósito + Aux…" at bounding box center [642, 184] width 531 height 27
select select "22"
click at [377, 171] on select "[Selecione...] ASG ASG + ASG ++ Auxiliar de Depósito Auxiliar de Depósito + Aux…" at bounding box center [642, 184] width 531 height 27
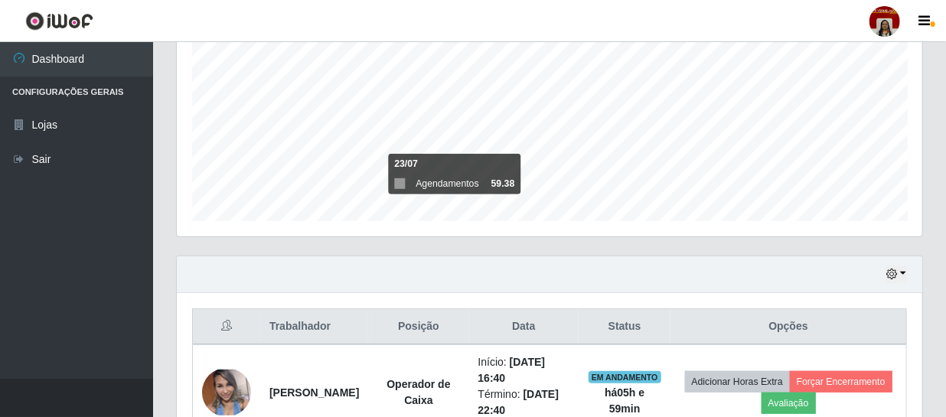
scroll to position [535, 0]
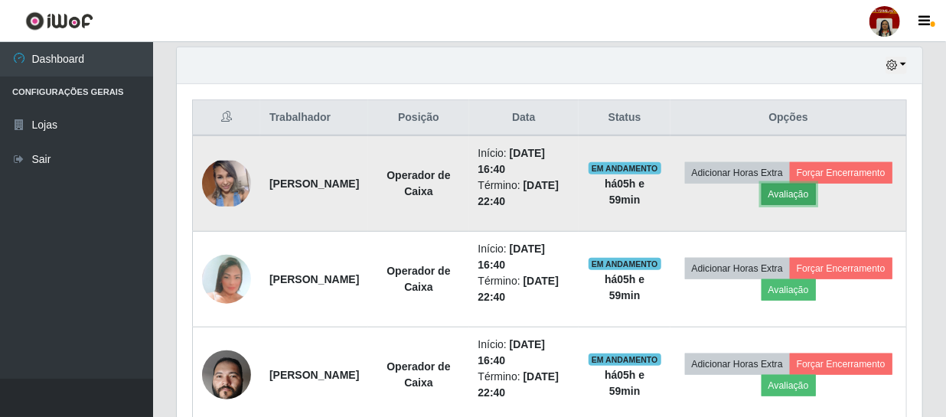
click at [816, 196] on button "Avaliação" at bounding box center [789, 194] width 54 height 21
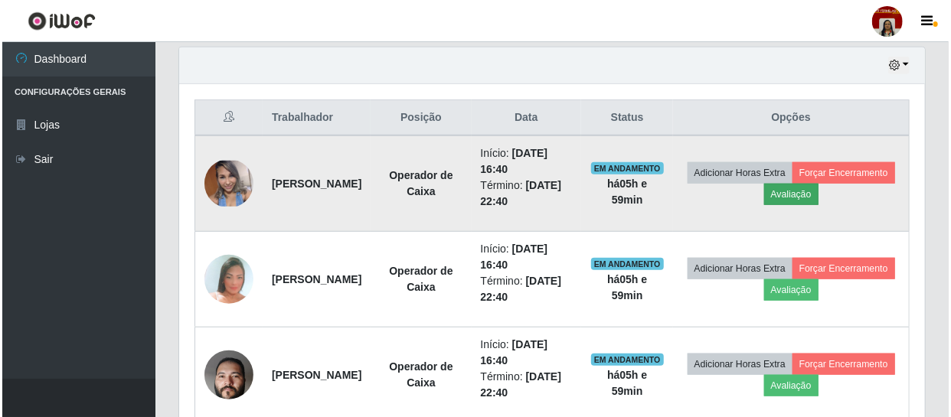
scroll to position [318, 739]
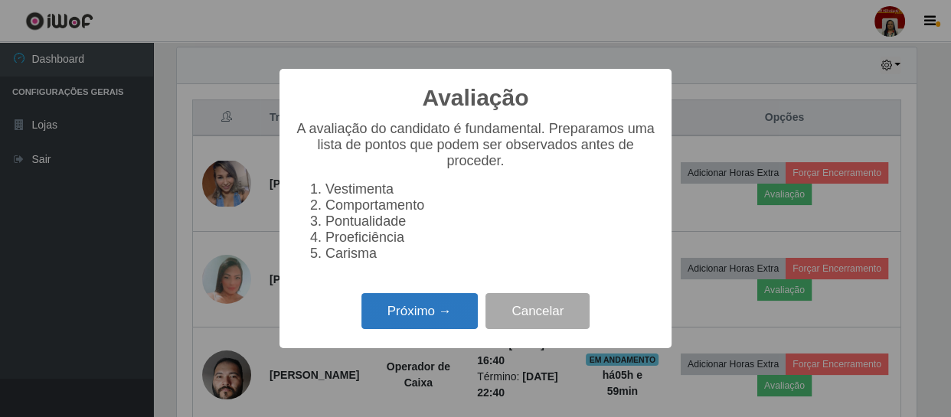
click at [406, 322] on button "Próximo →" at bounding box center [419, 311] width 116 height 36
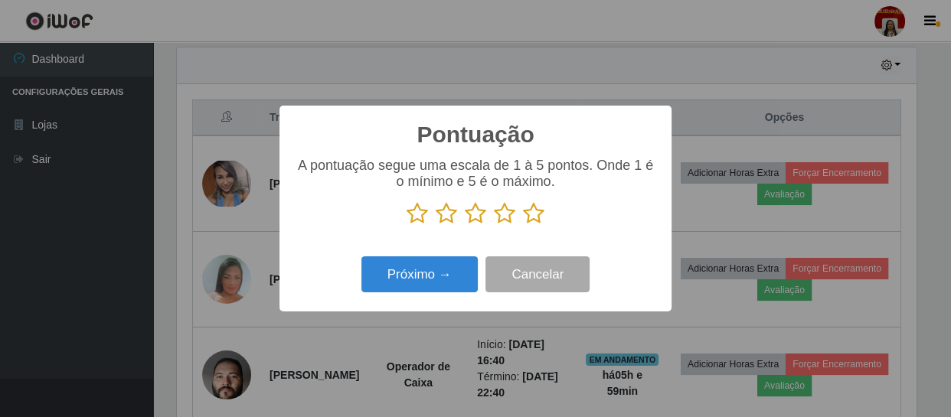
click at [528, 210] on icon at bounding box center [533, 213] width 21 height 23
click at [523, 225] on input "radio" at bounding box center [523, 225] width 0 height 0
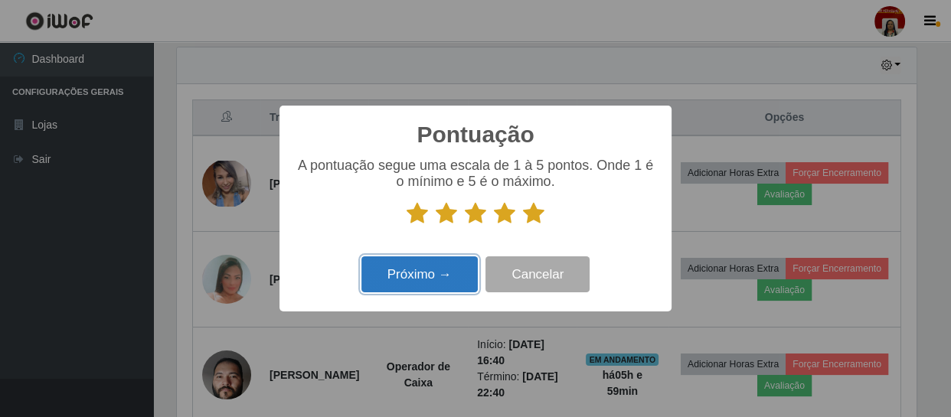
click at [381, 292] on button "Próximo →" at bounding box center [419, 275] width 116 height 36
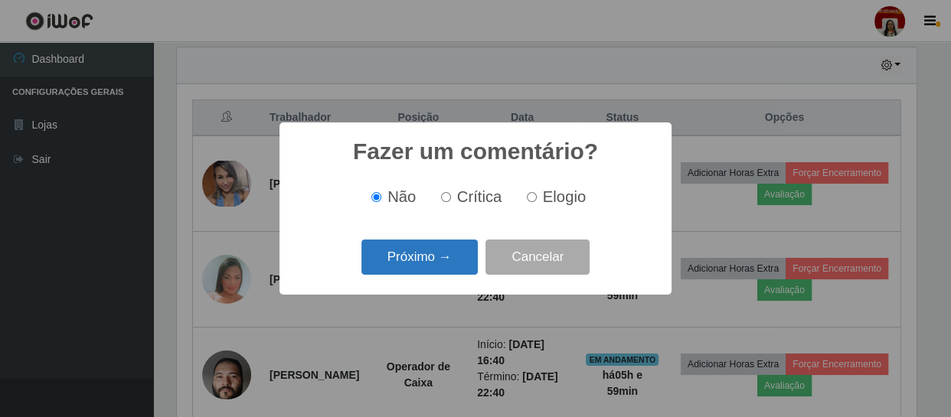
click at [407, 263] on button "Próximo →" at bounding box center [419, 258] width 116 height 36
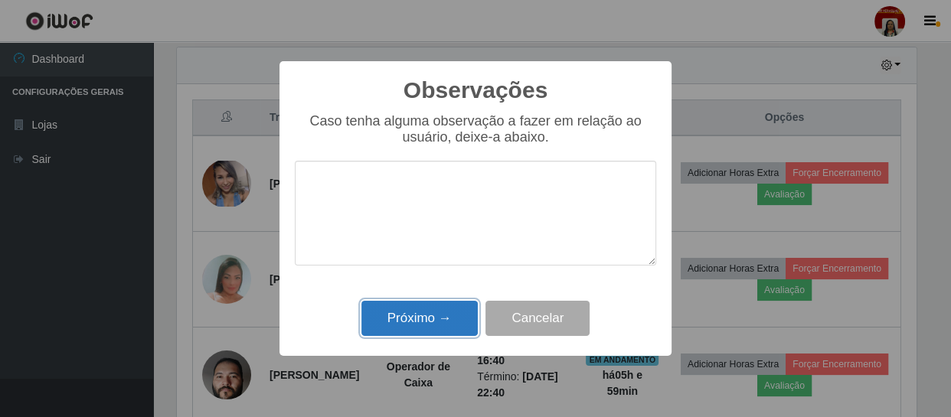
click at [420, 320] on button "Próximo →" at bounding box center [419, 319] width 116 height 36
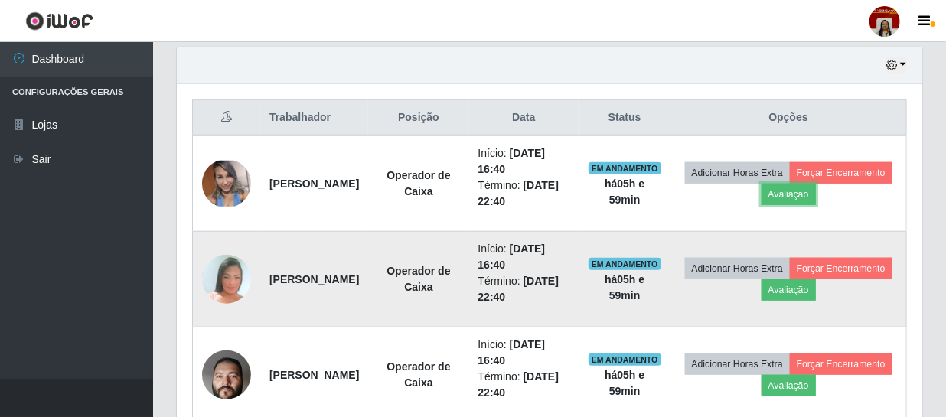
scroll to position [318, 746]
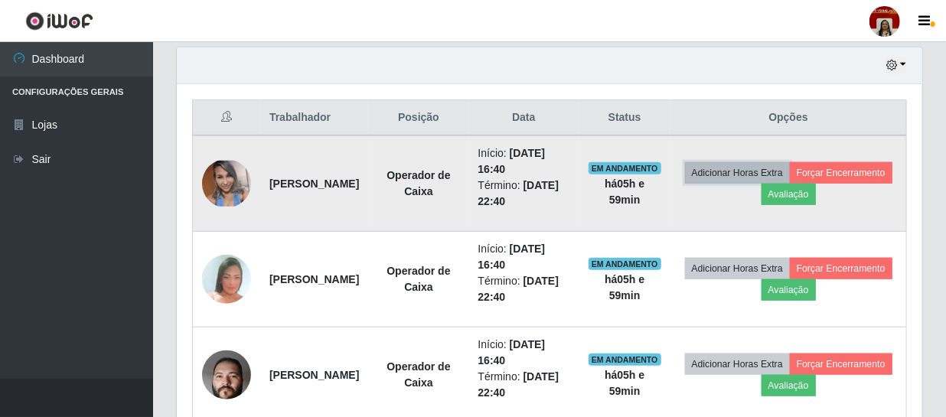
click at [764, 181] on button "Adicionar Horas Extra" at bounding box center [737, 172] width 105 height 21
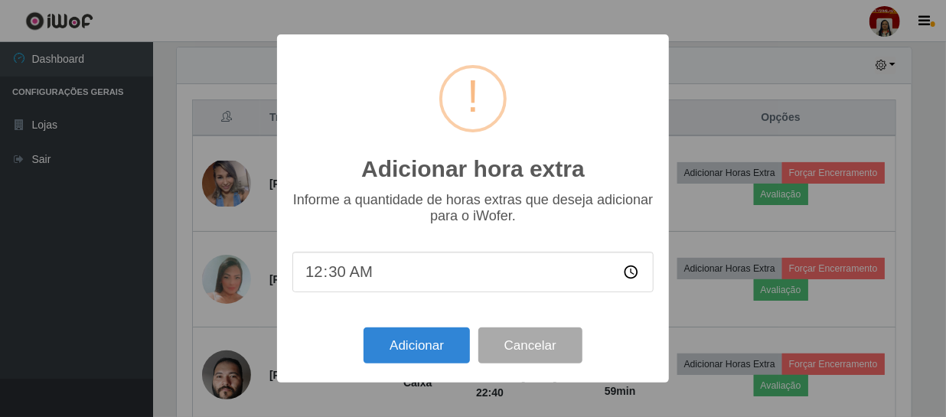
scroll to position [318, 739]
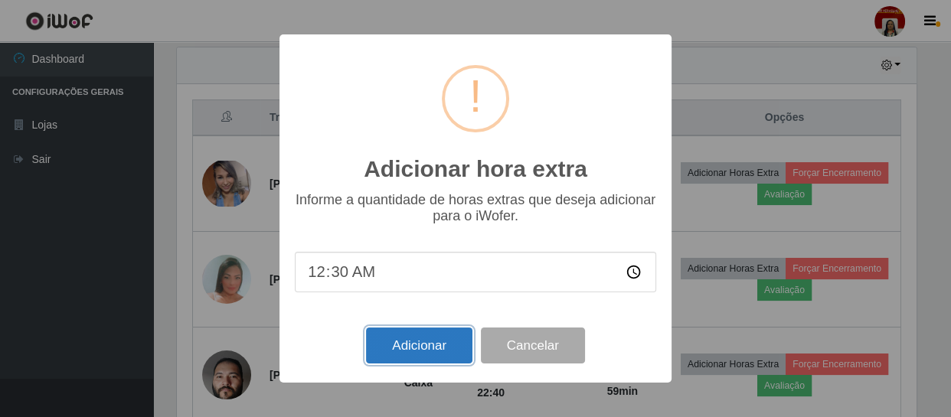
click at [413, 343] on button "Adicionar" at bounding box center [419, 346] width 106 height 36
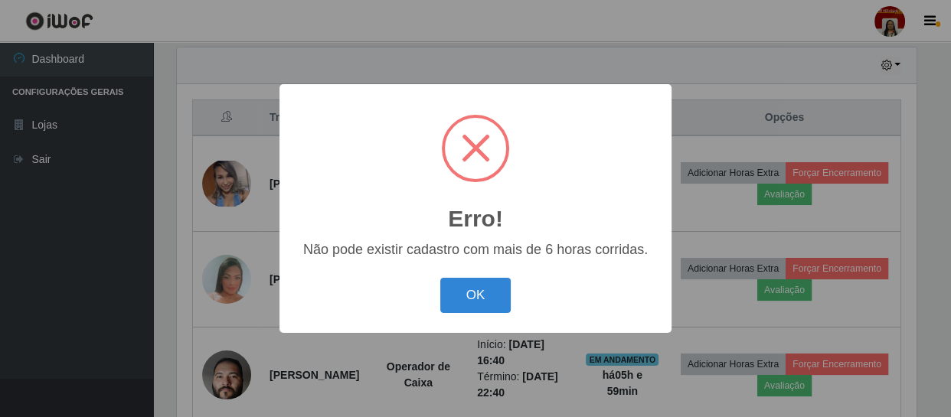
drag, startPoint x: 461, startPoint y: 292, endPoint x: 294, endPoint y: 290, distance: 166.9
click at [303, 293] on div "OK Cancel" at bounding box center [475, 295] width 361 height 44
click at [481, 284] on button "OK" at bounding box center [475, 296] width 71 height 36
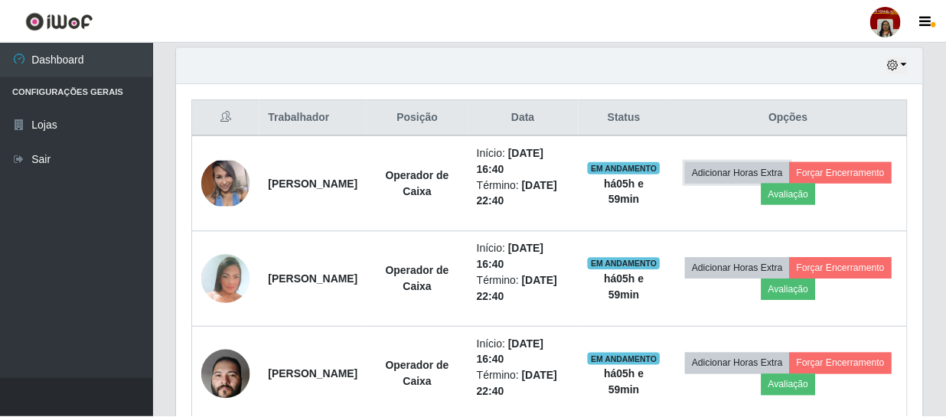
scroll to position [318, 746]
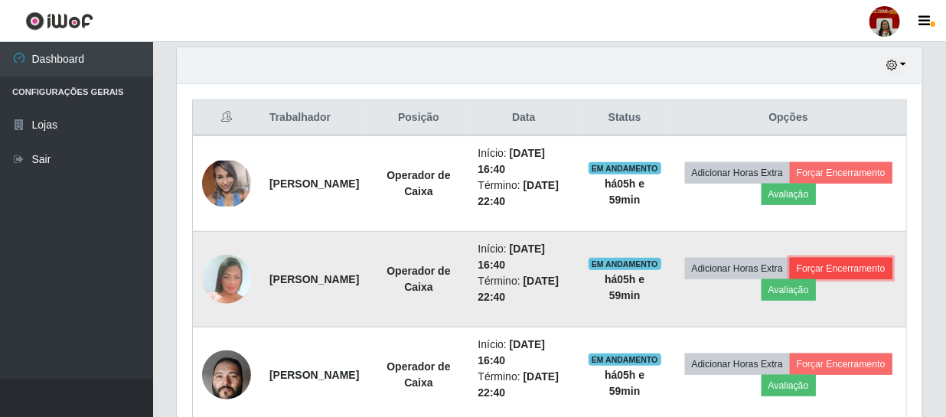
click at [790, 279] on button "Forçar Encerramento" at bounding box center [841, 268] width 103 height 21
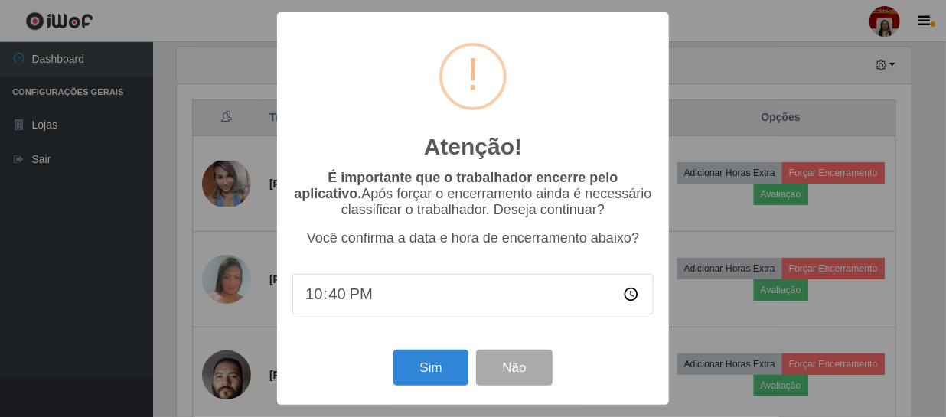
scroll to position [318, 739]
click at [436, 377] on button "Sim" at bounding box center [433, 368] width 74 height 36
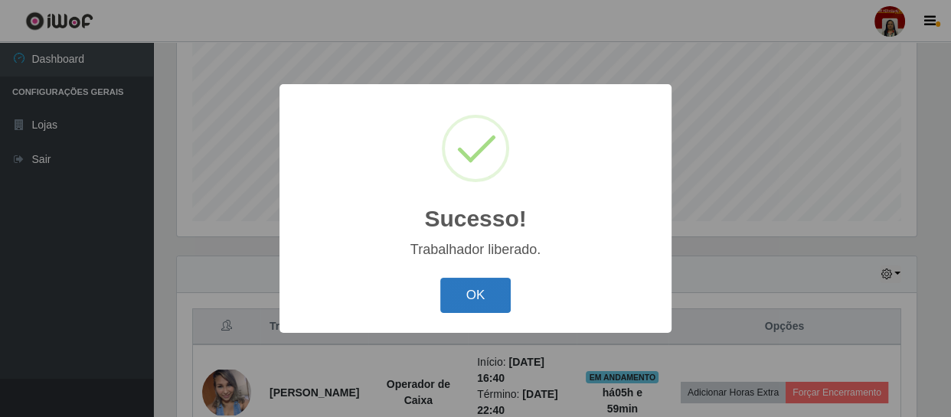
click at [473, 296] on button "OK" at bounding box center [475, 296] width 71 height 36
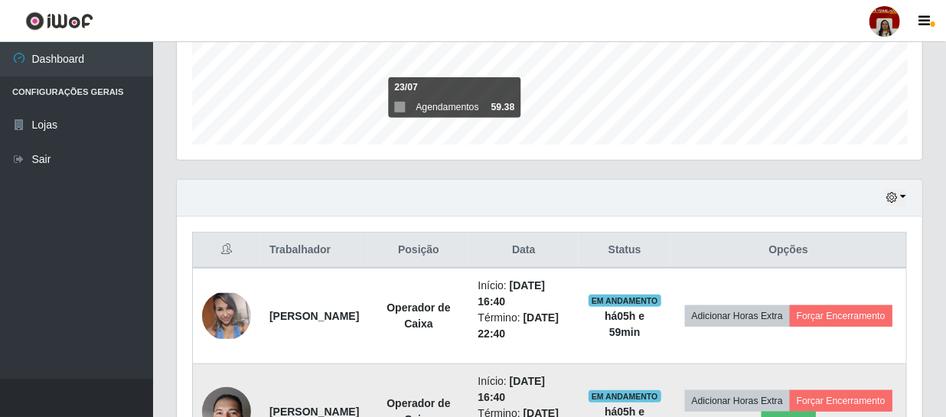
scroll to position [517, 0]
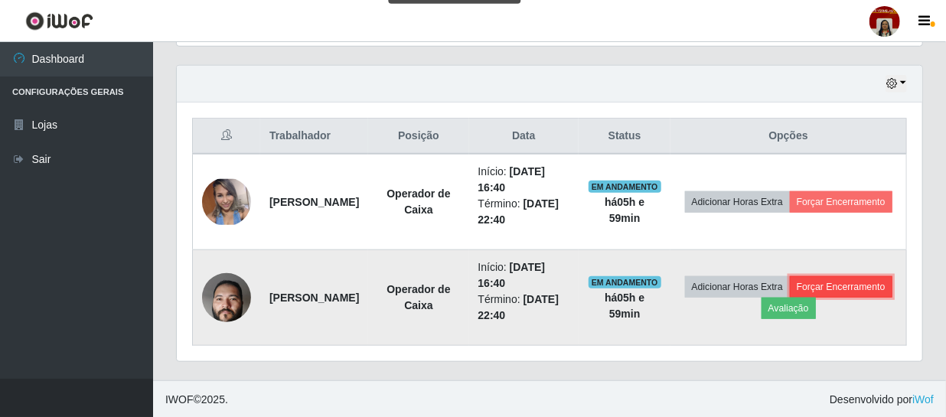
click at [790, 298] on button "Forçar Encerramento" at bounding box center [841, 286] width 103 height 21
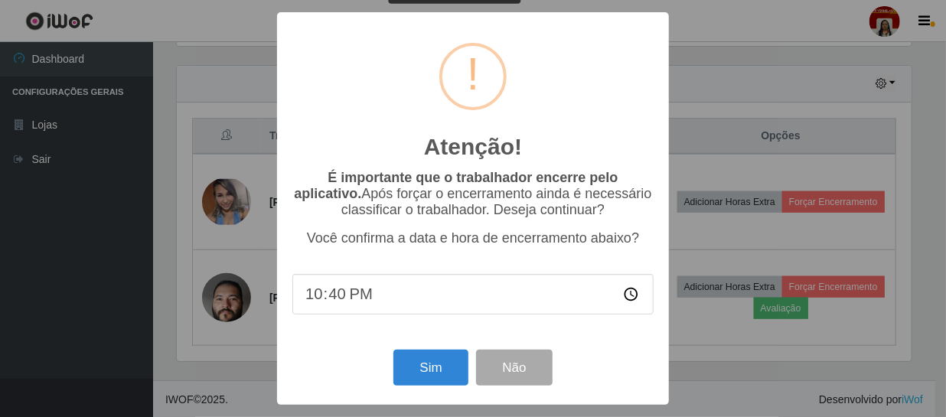
scroll to position [318, 739]
click at [445, 363] on button "Sim" at bounding box center [433, 368] width 74 height 36
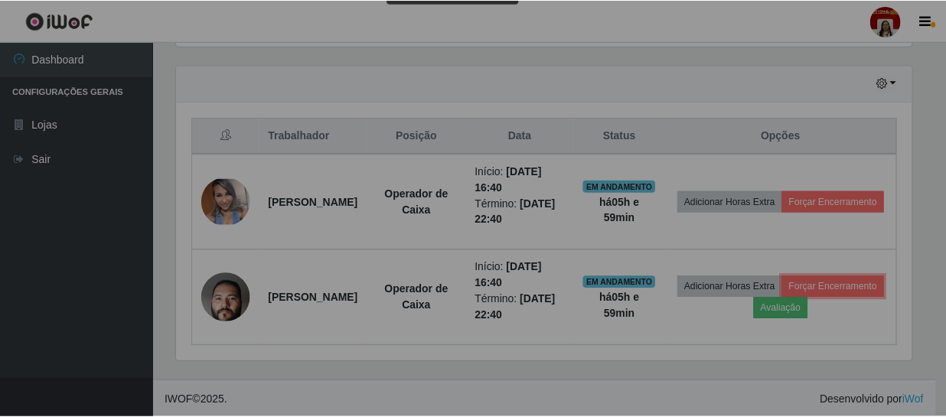
scroll to position [765357, 764928]
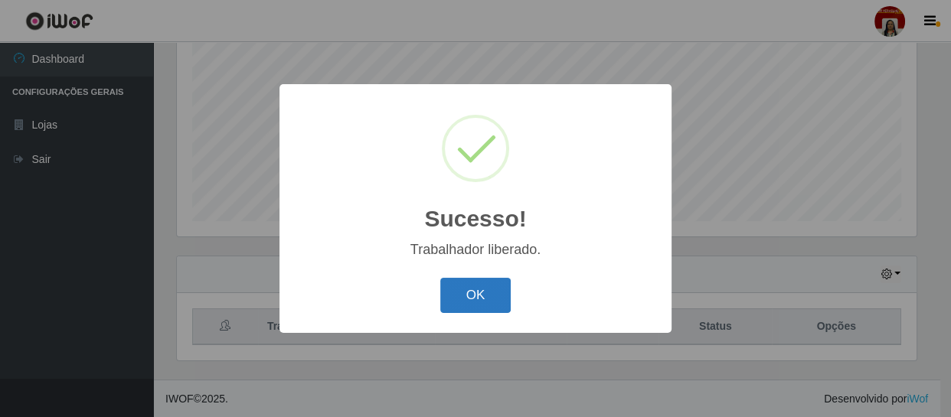
click at [470, 291] on button "OK" at bounding box center [475, 296] width 71 height 36
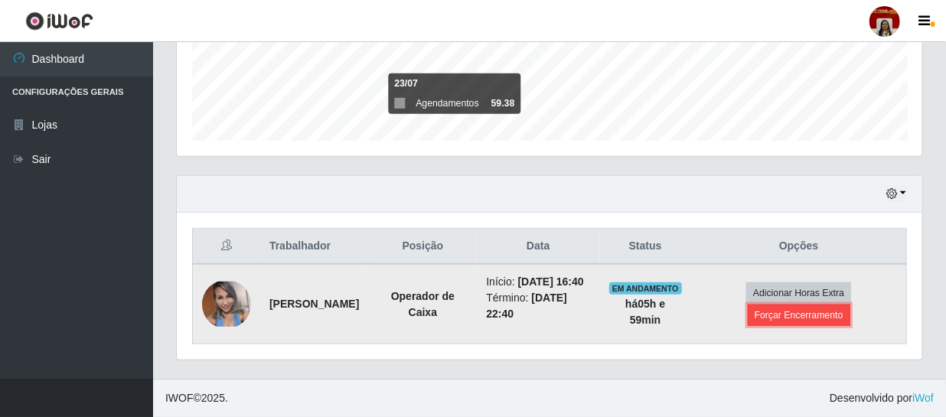
click at [792, 305] on button "Forçar Encerramento" at bounding box center [799, 315] width 103 height 21
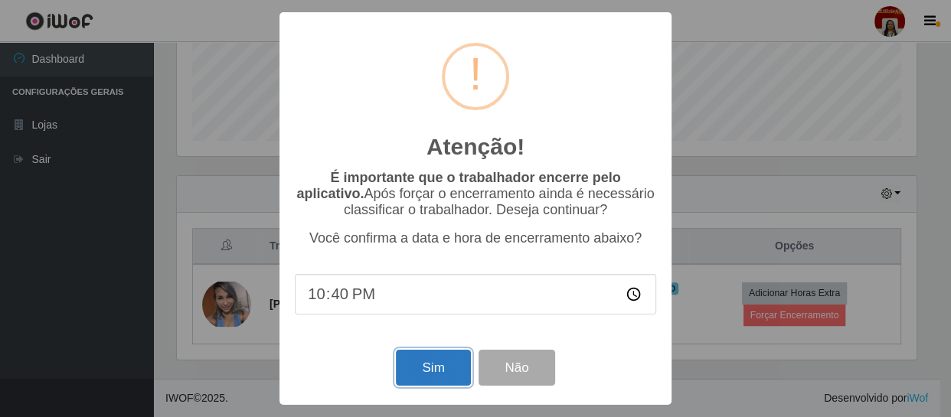
click at [441, 374] on button "Sim" at bounding box center [433, 368] width 74 height 36
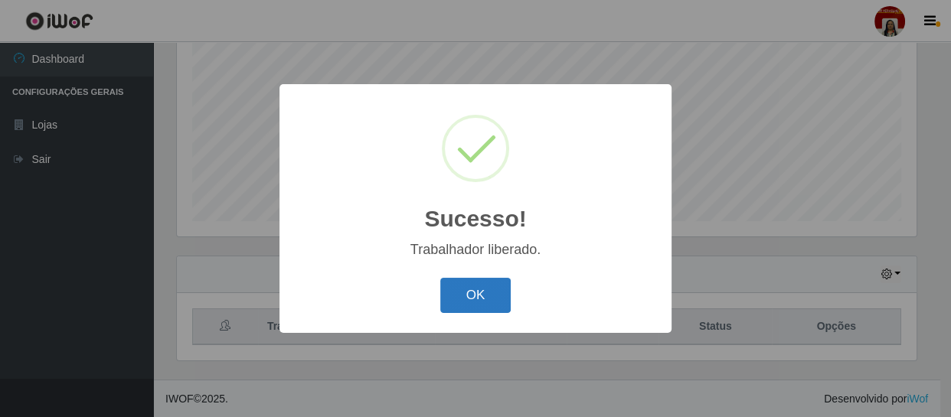
click at [450, 301] on button "OK" at bounding box center [475, 296] width 71 height 36
